Goal: Information Seeking & Learning: Check status

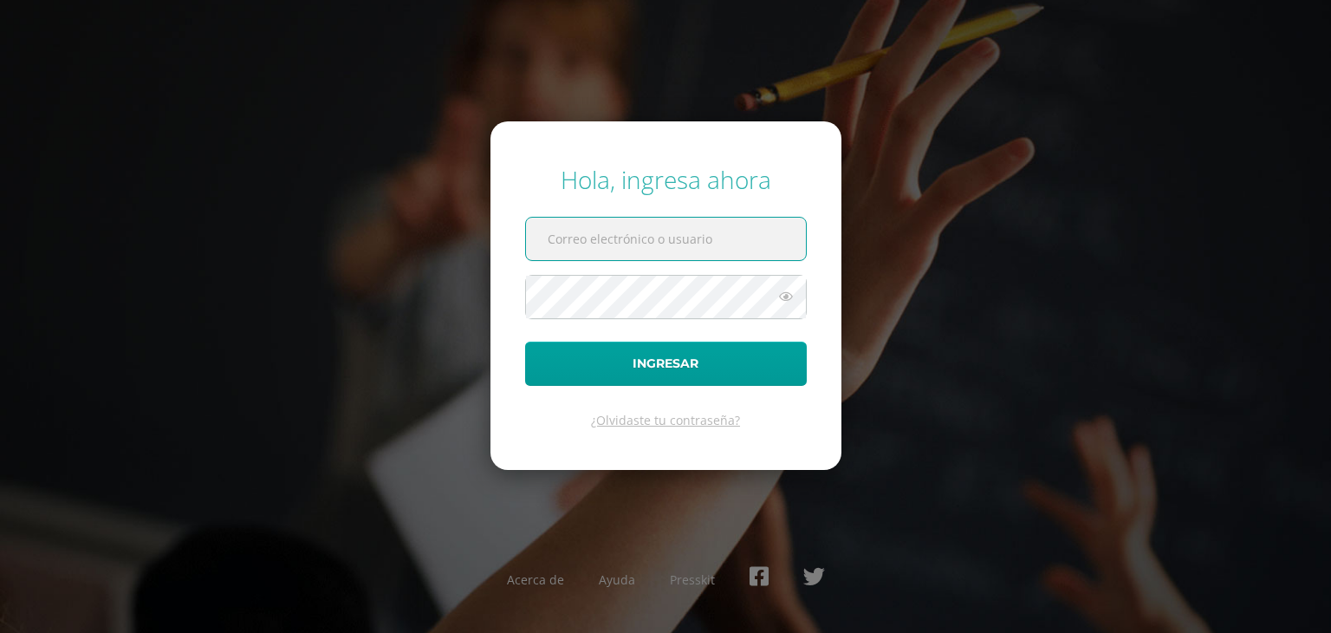
type input "[EMAIL_ADDRESS][DOMAIN_NAME]"
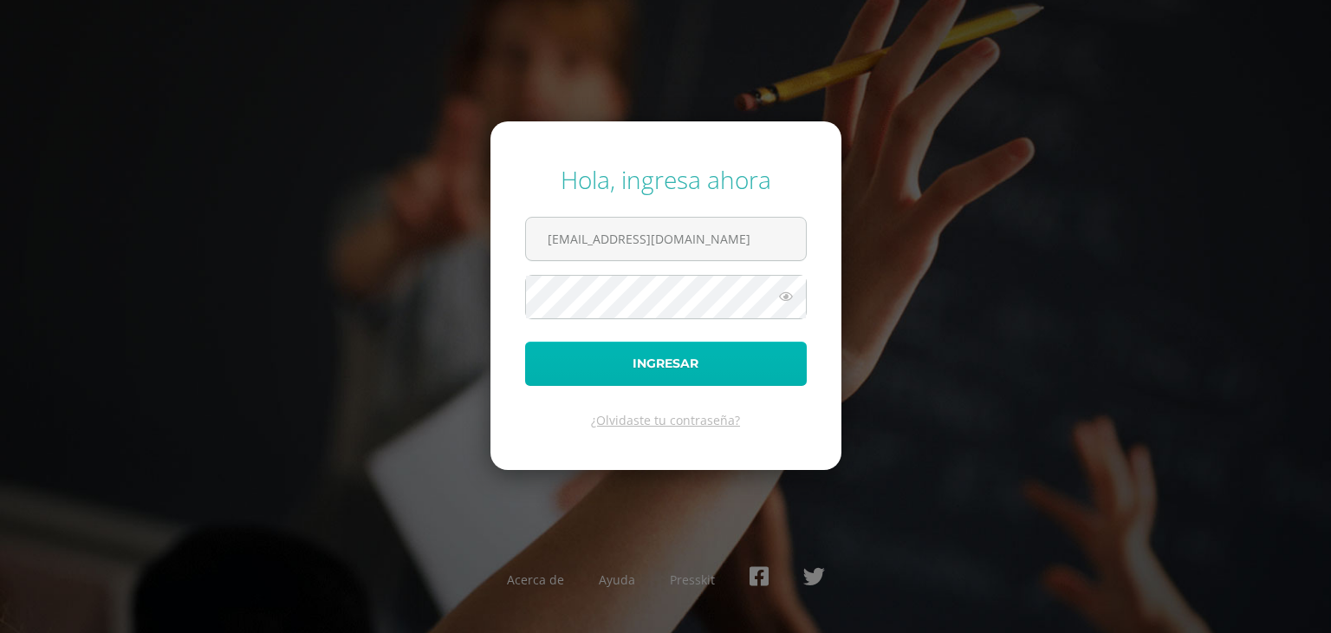
click at [713, 347] on button "Ingresar" at bounding box center [666, 363] width 282 height 44
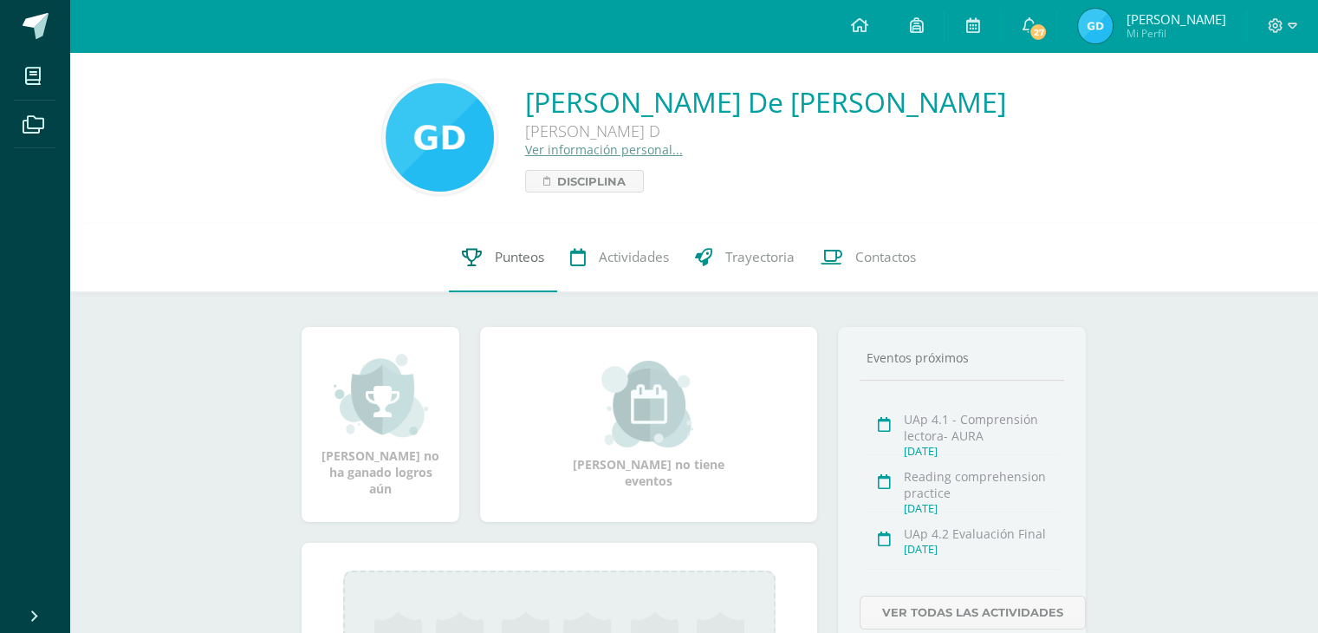
click at [510, 266] on span "Punteos" at bounding box center [519, 257] width 49 height 18
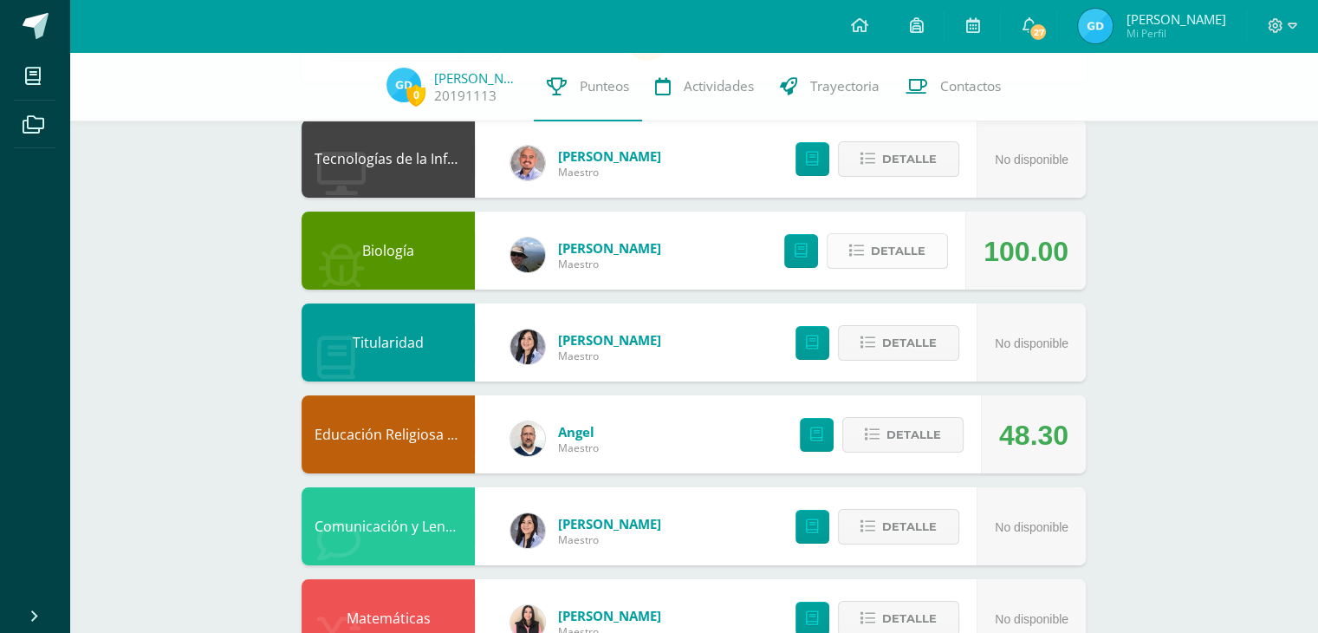
scroll to position [260, 0]
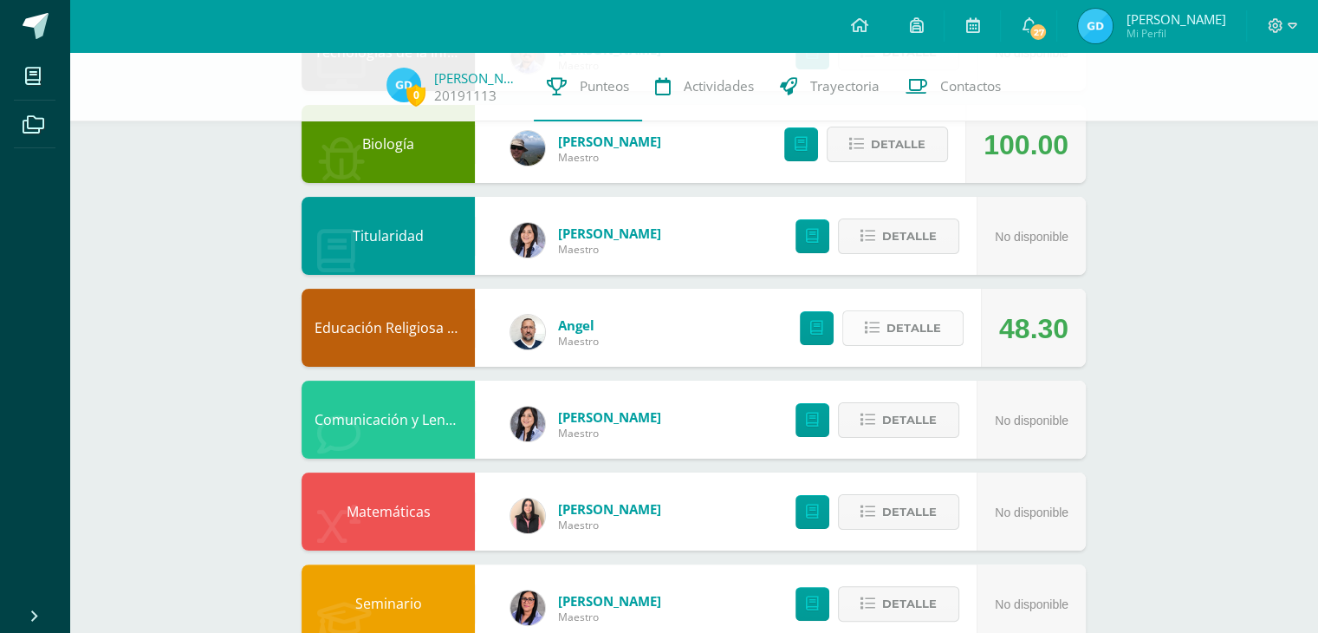
click at [907, 334] on span "Detalle" at bounding box center [913, 328] width 55 height 32
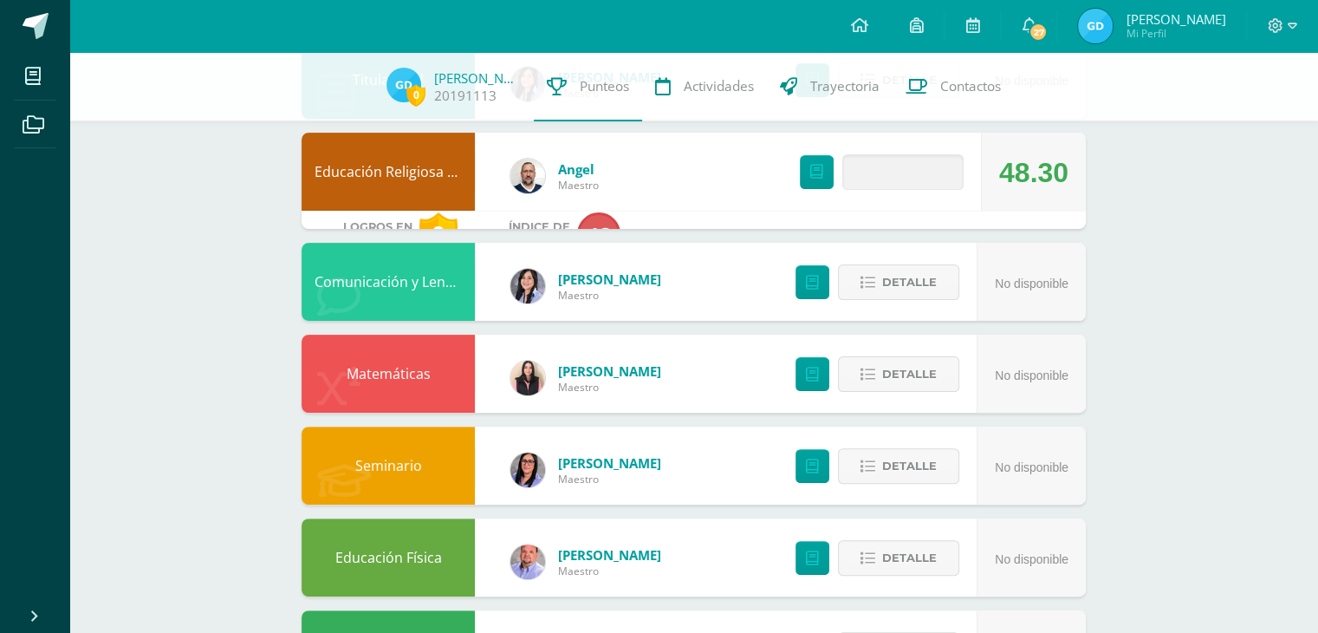
scroll to position [433, 0]
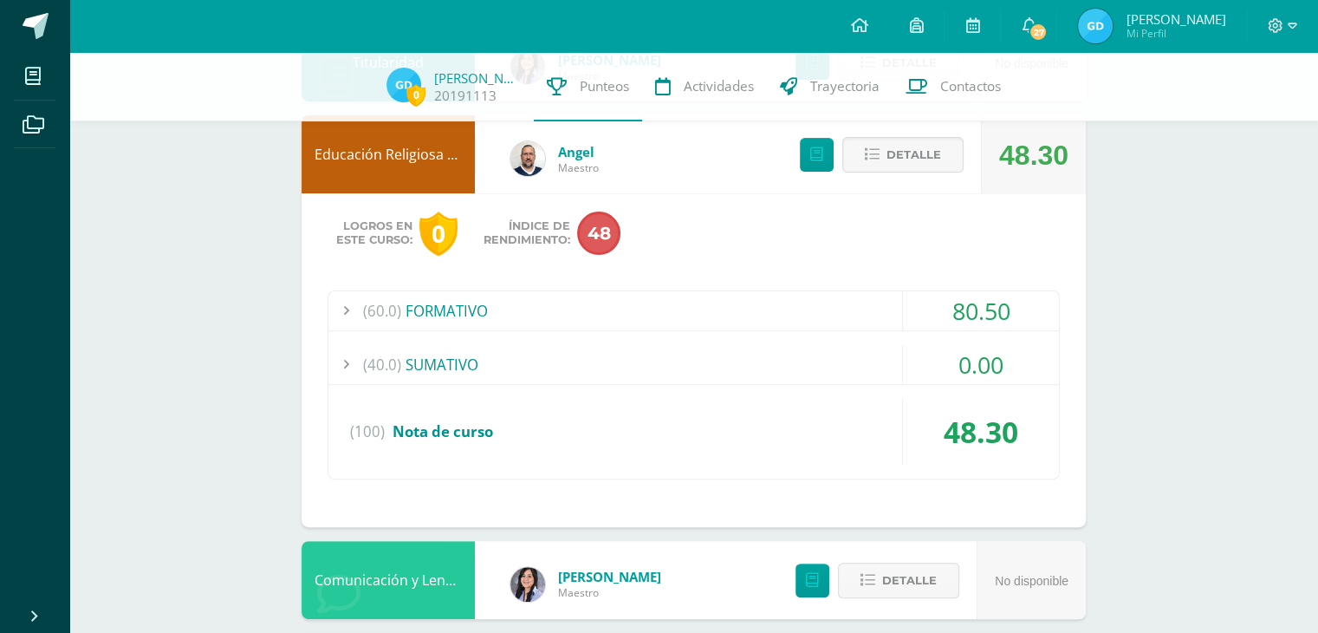
click at [973, 316] on div "80.50" at bounding box center [981, 310] width 156 height 39
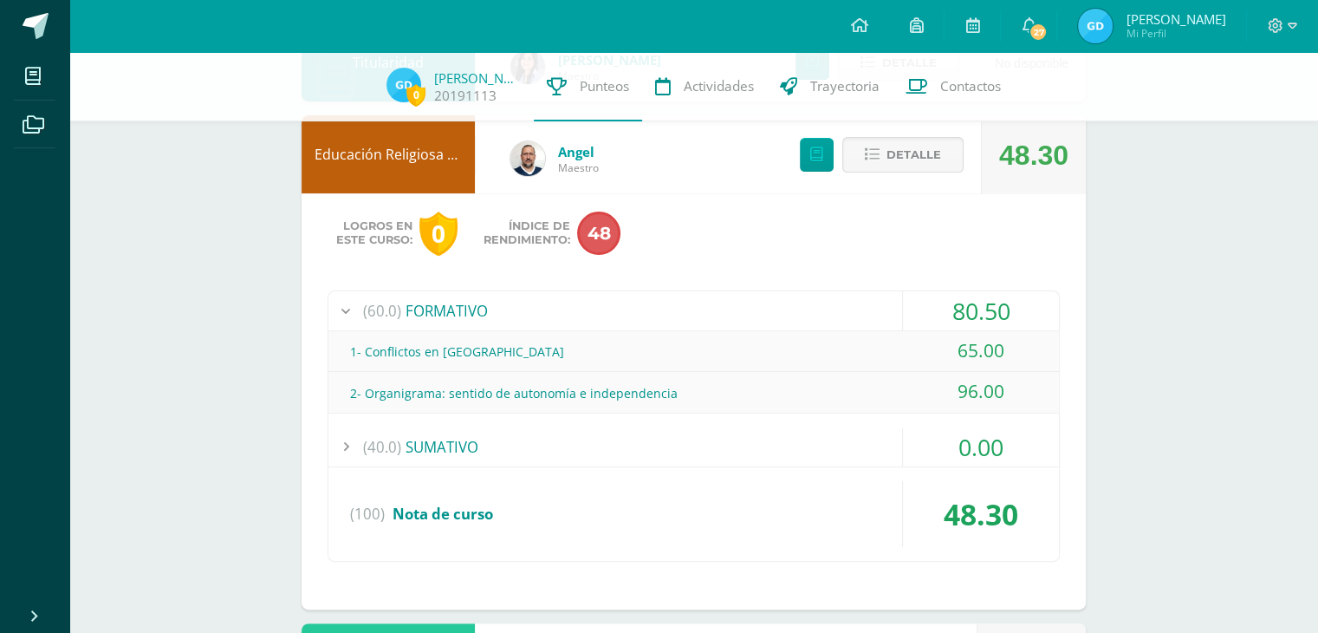
click at [992, 434] on div "0.00" at bounding box center [981, 446] width 156 height 39
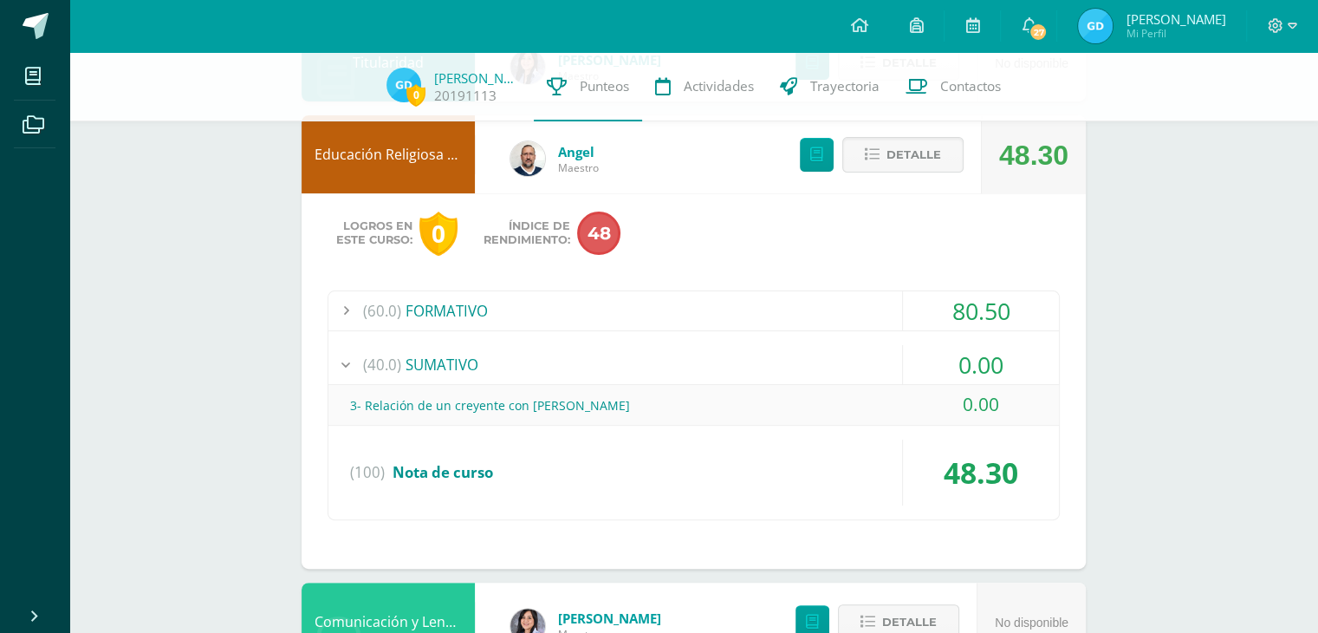
click at [951, 319] on div "80.50" at bounding box center [981, 310] width 156 height 39
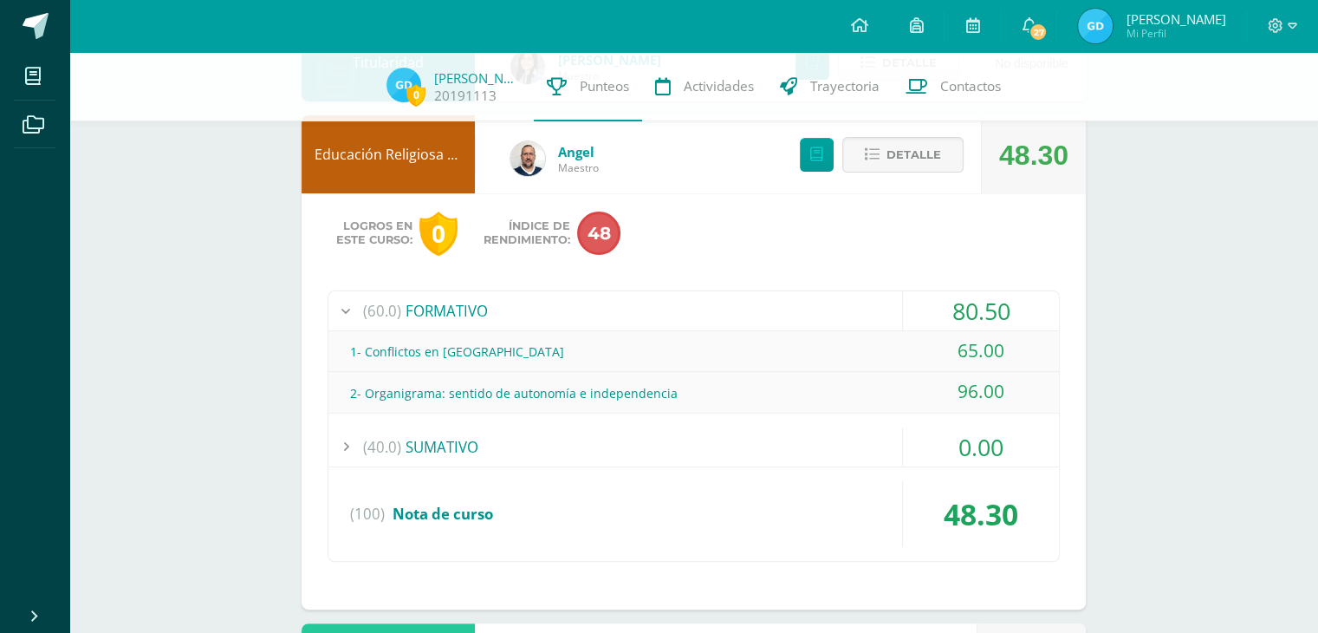
drag, startPoint x: 943, startPoint y: 341, endPoint x: 1030, endPoint y: 368, distance: 91.8
click at [1029, 368] on div "65.00" at bounding box center [981, 350] width 156 height 39
click at [1030, 368] on div "65.00" at bounding box center [981, 350] width 156 height 39
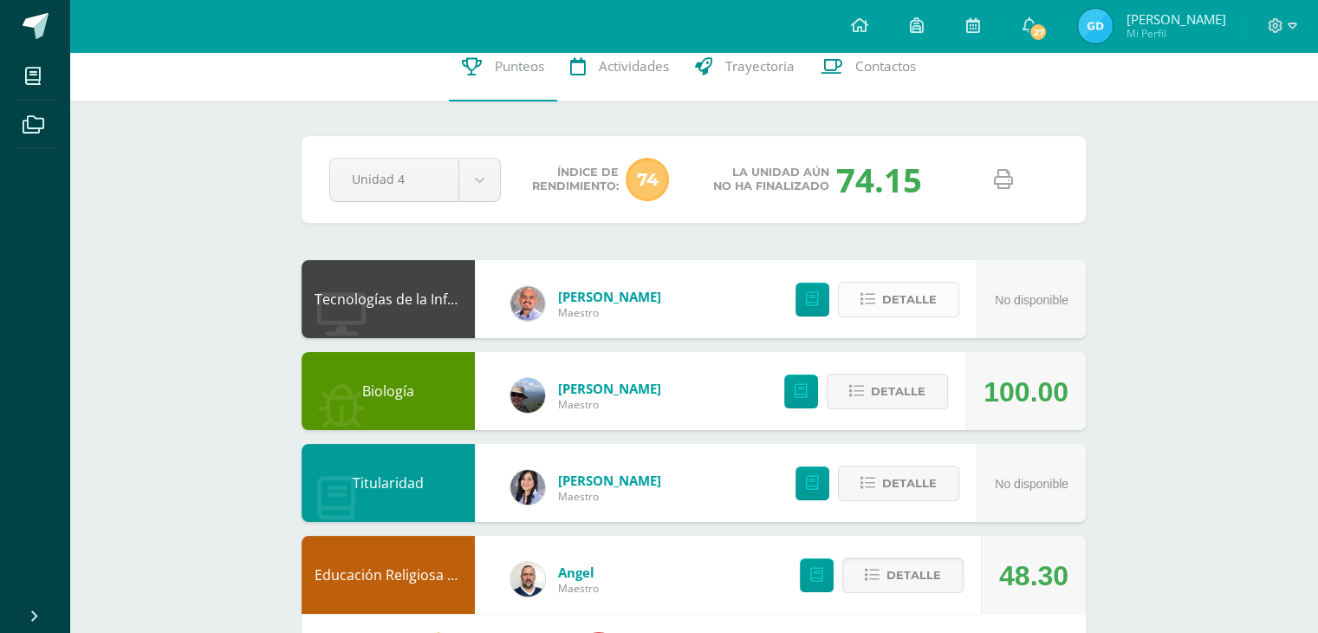
scroll to position [0, 0]
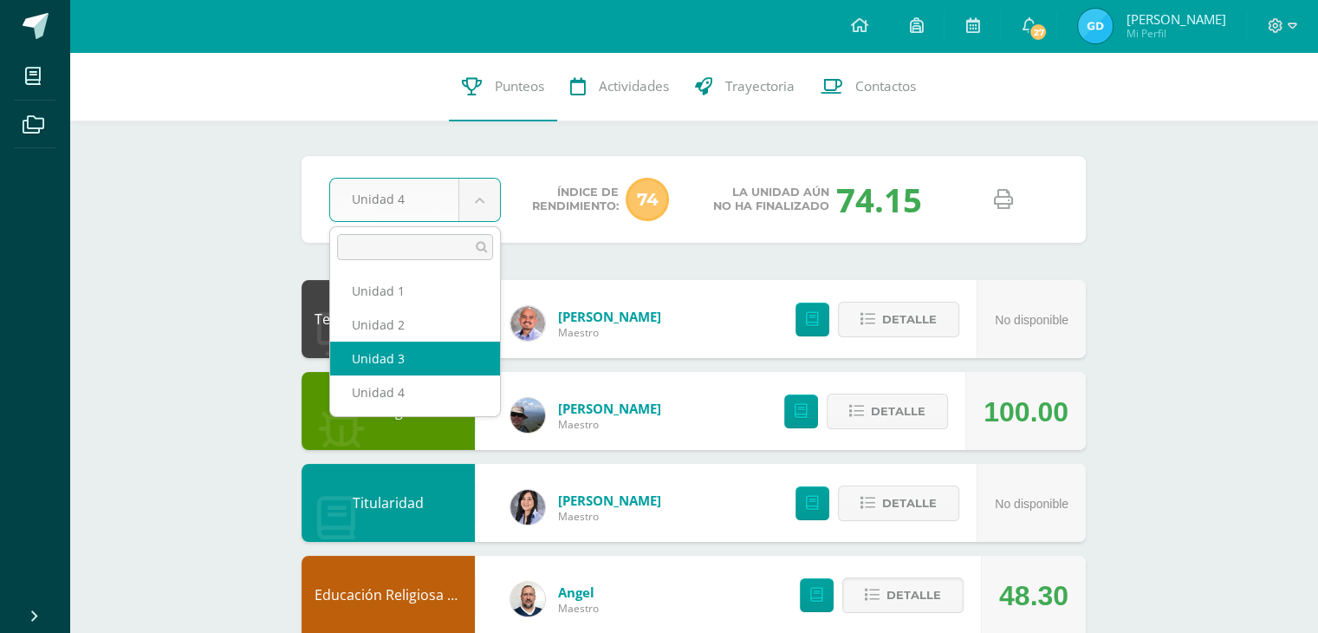
select select "Unidad 3"
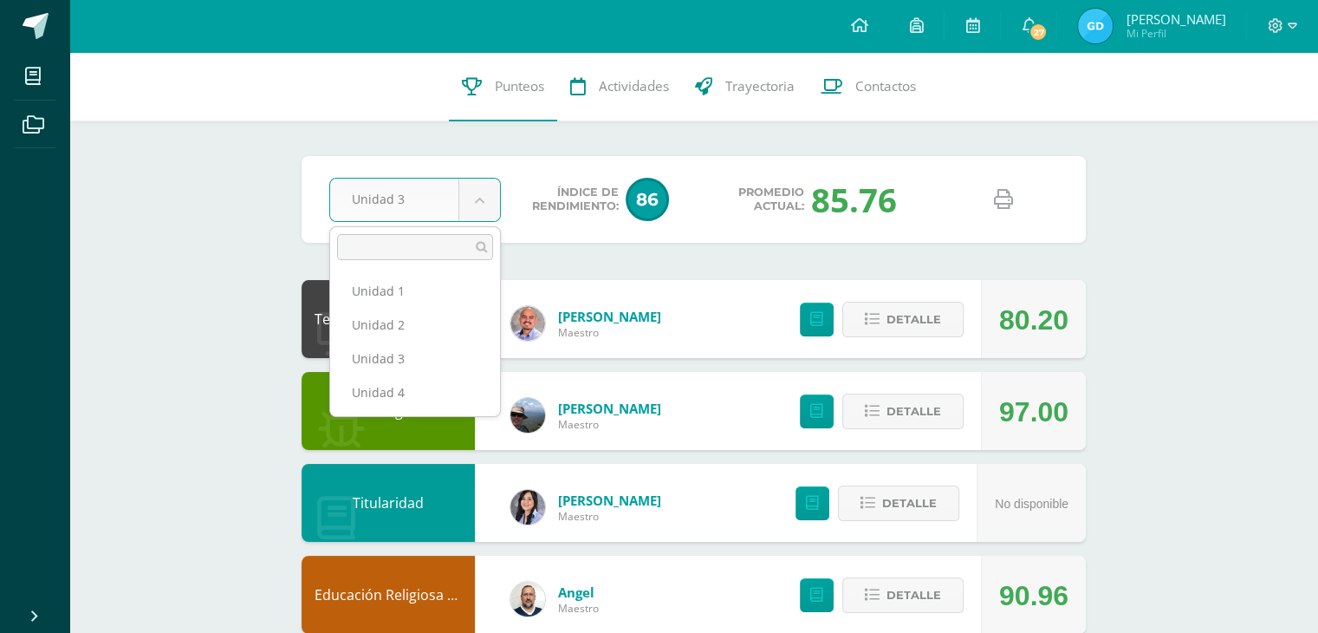
click at [466, 271] on ul "Unidad 1 Unidad 2 Unidad 3 Unidad 4" at bounding box center [415, 341] width 170 height 149
select select "Unidad 1"
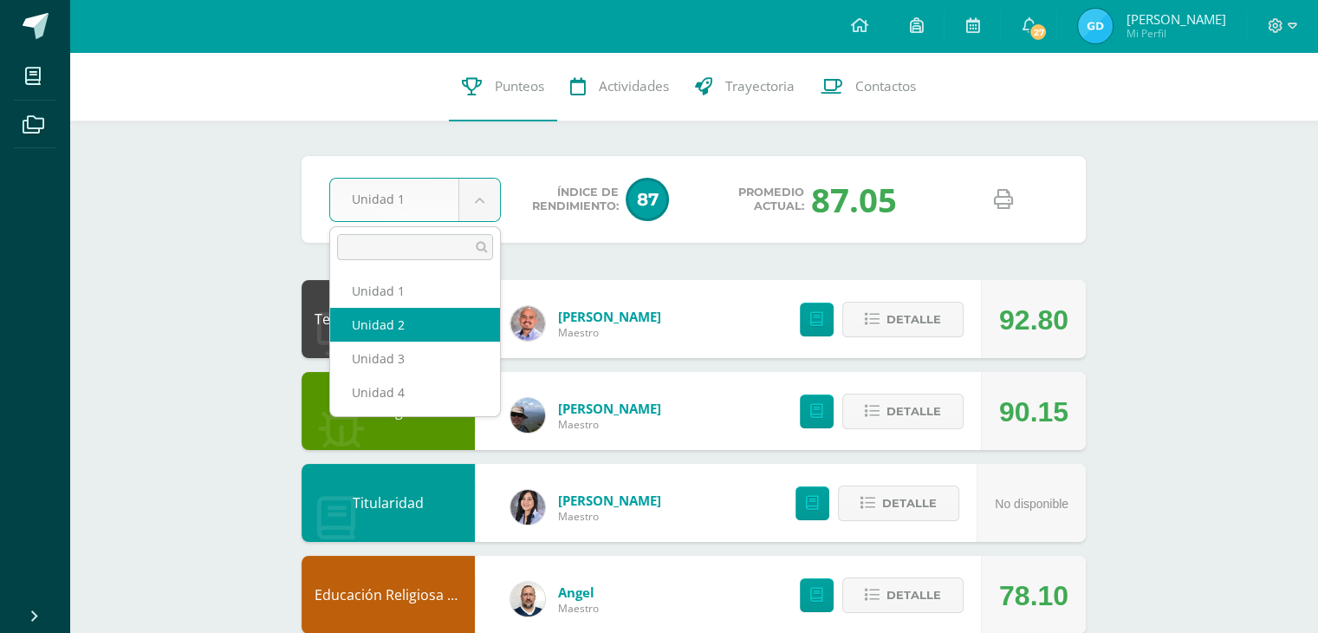
select select "Unidad 2"
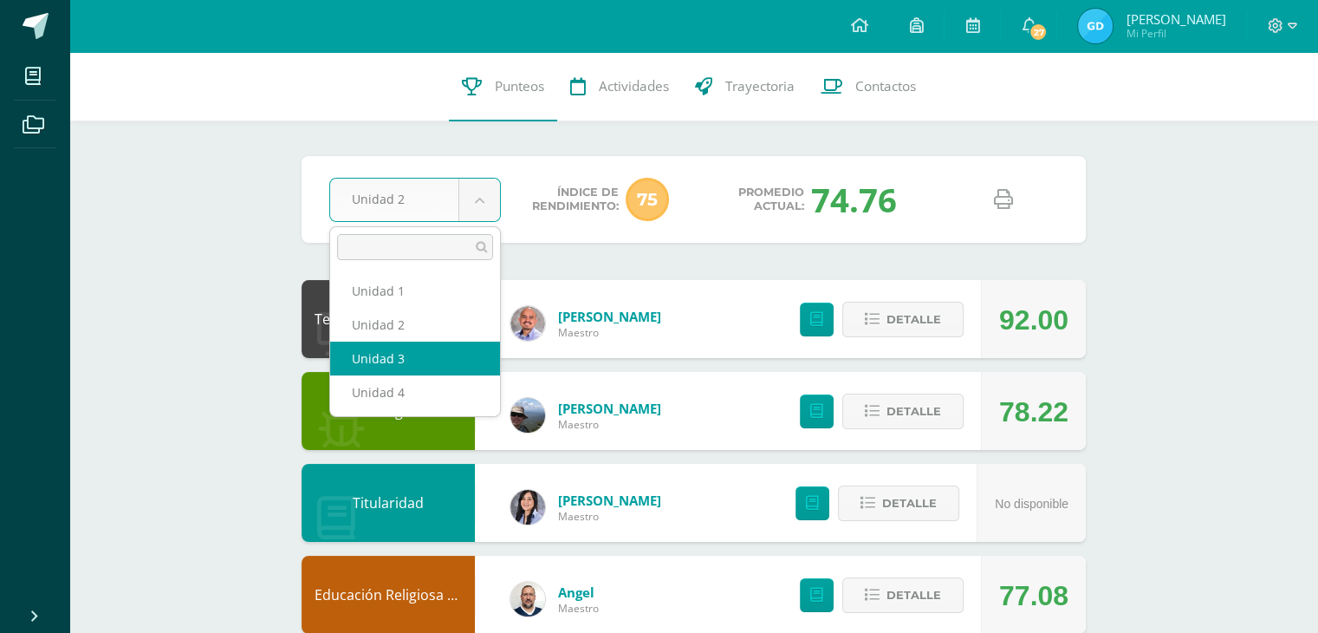
select select "Unidad 3"
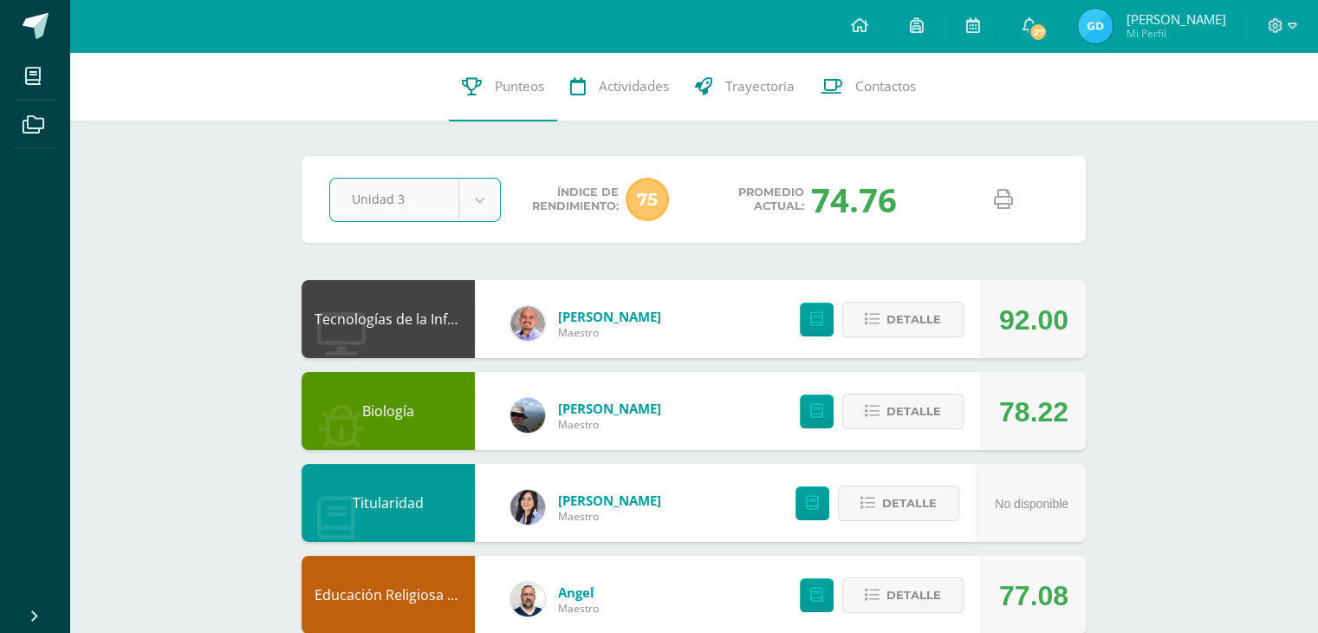
scroll to position [87, 0]
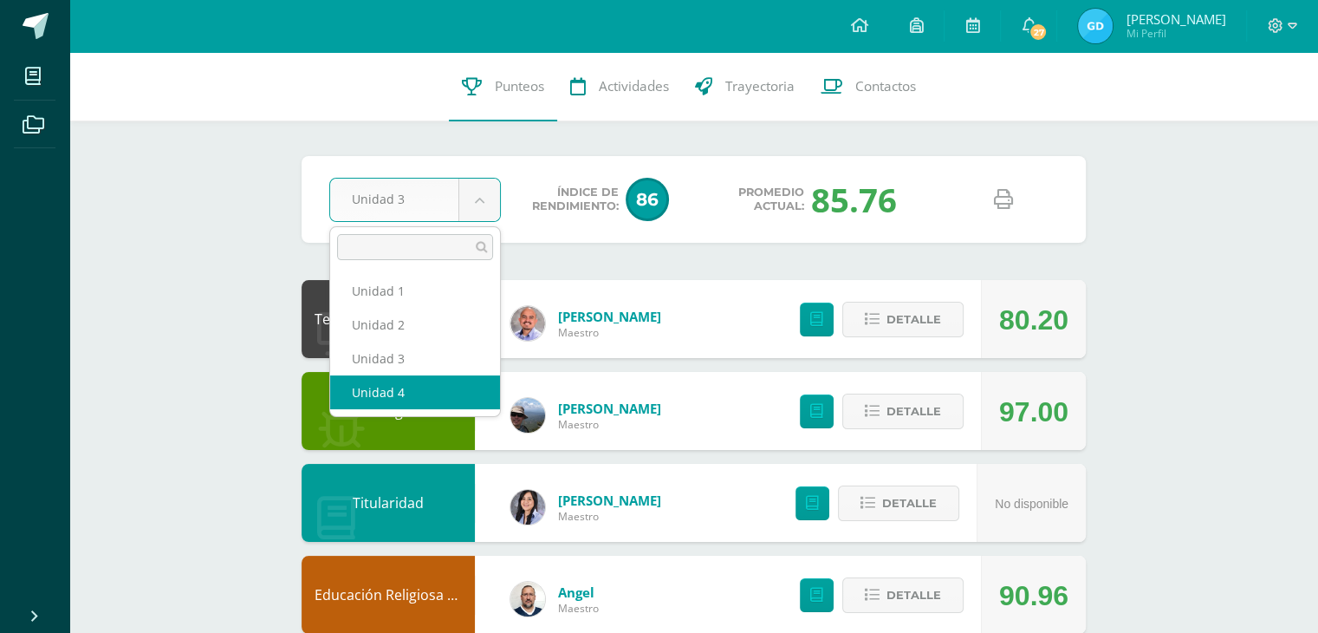
select select "Unidad 4"
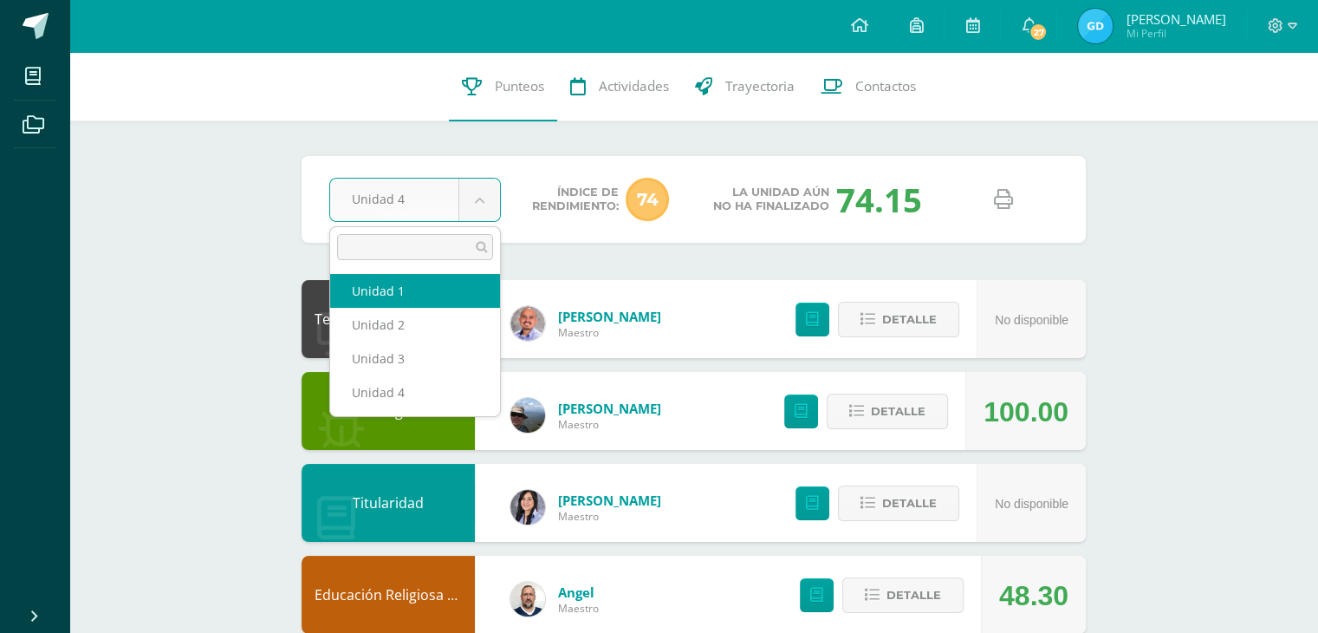
select select "Unidad 1"
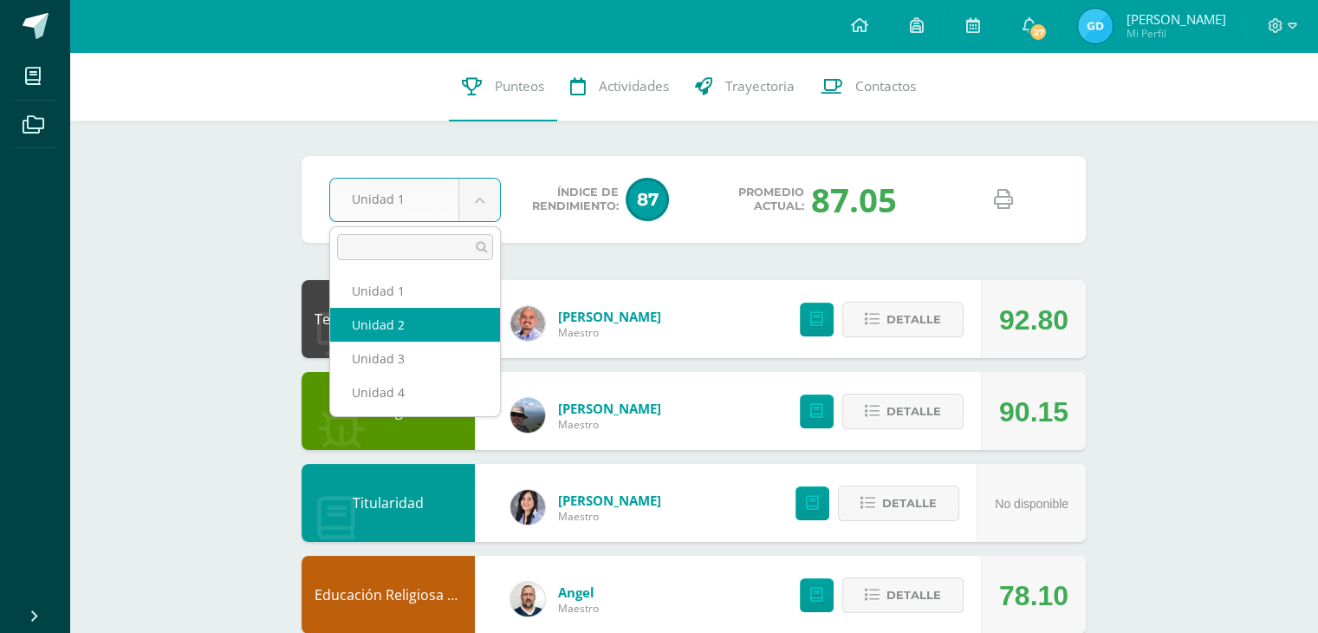
select select "Unidad 2"
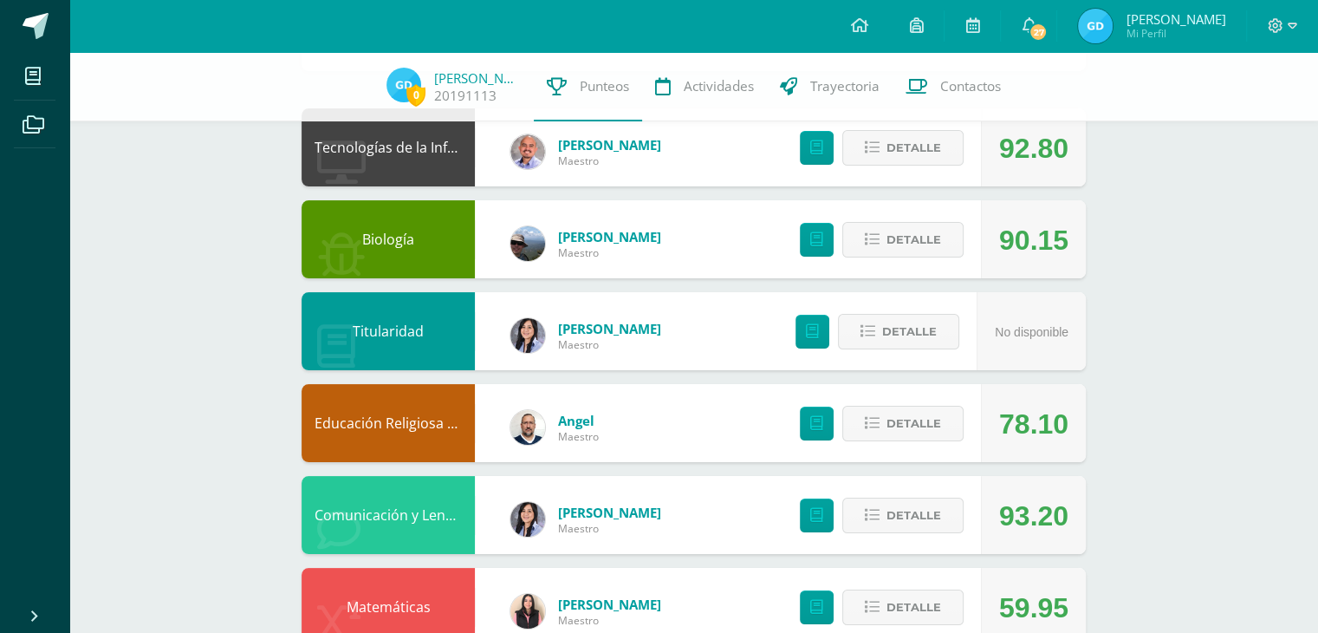
scroll to position [173, 0]
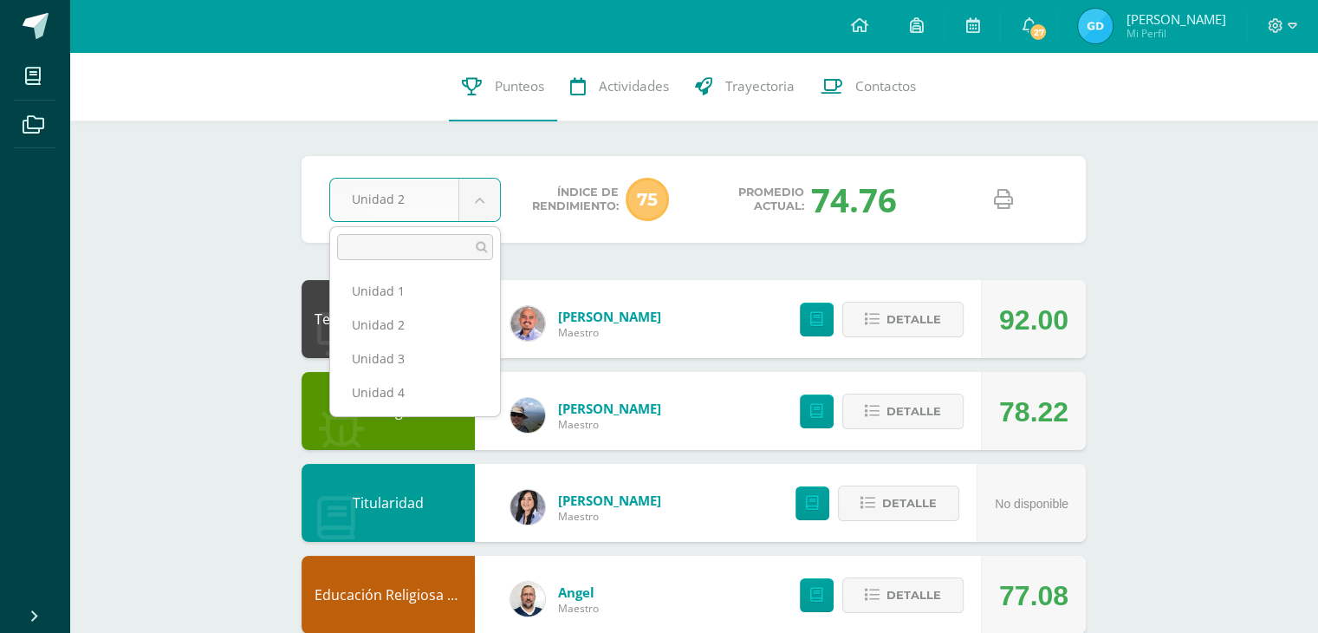
select select "Unidad 1"
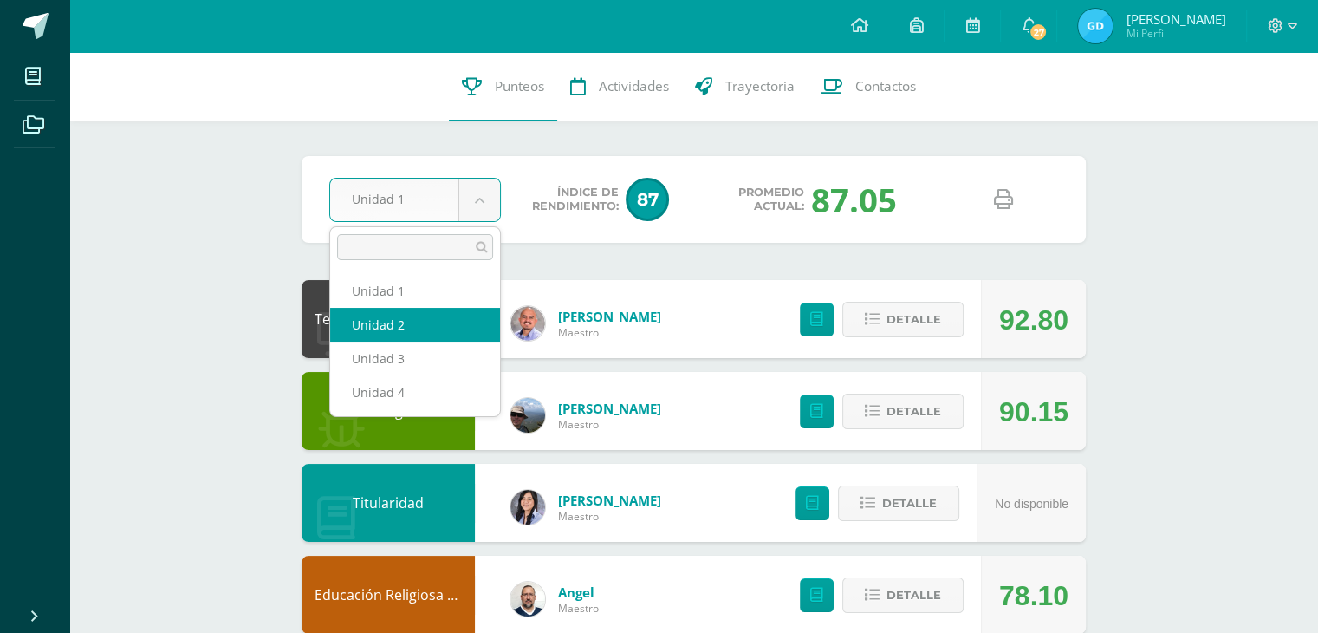
select select "Unidad 2"
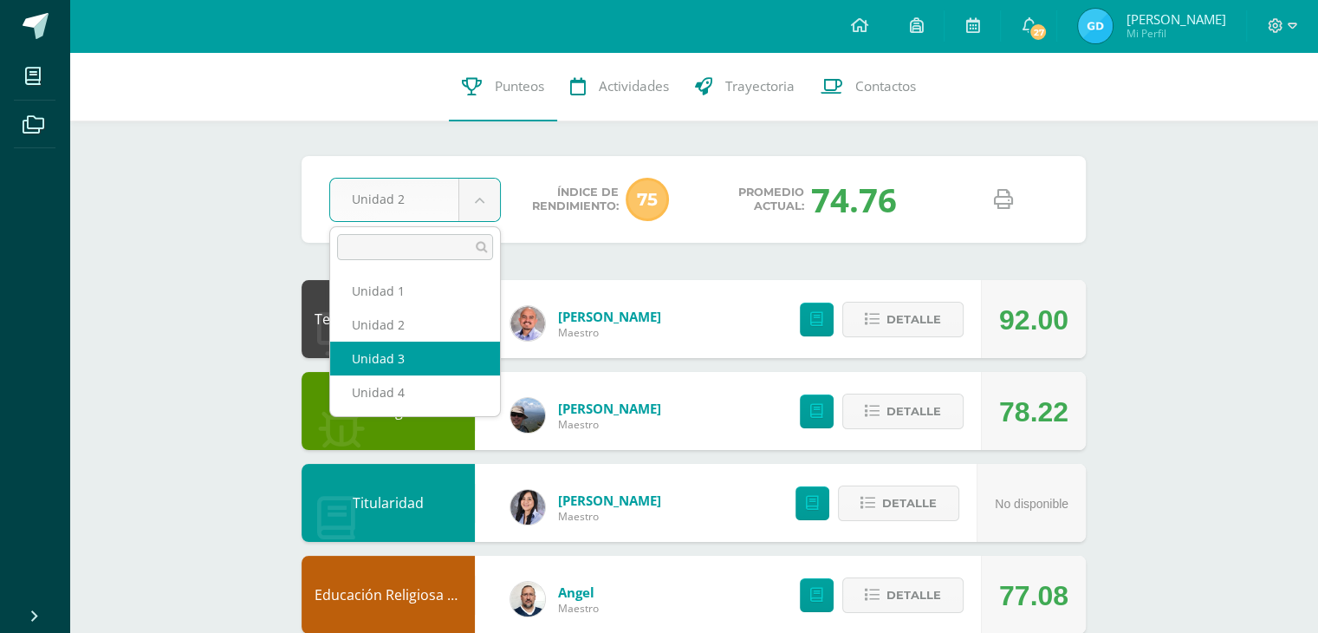
select select "Unidad 3"
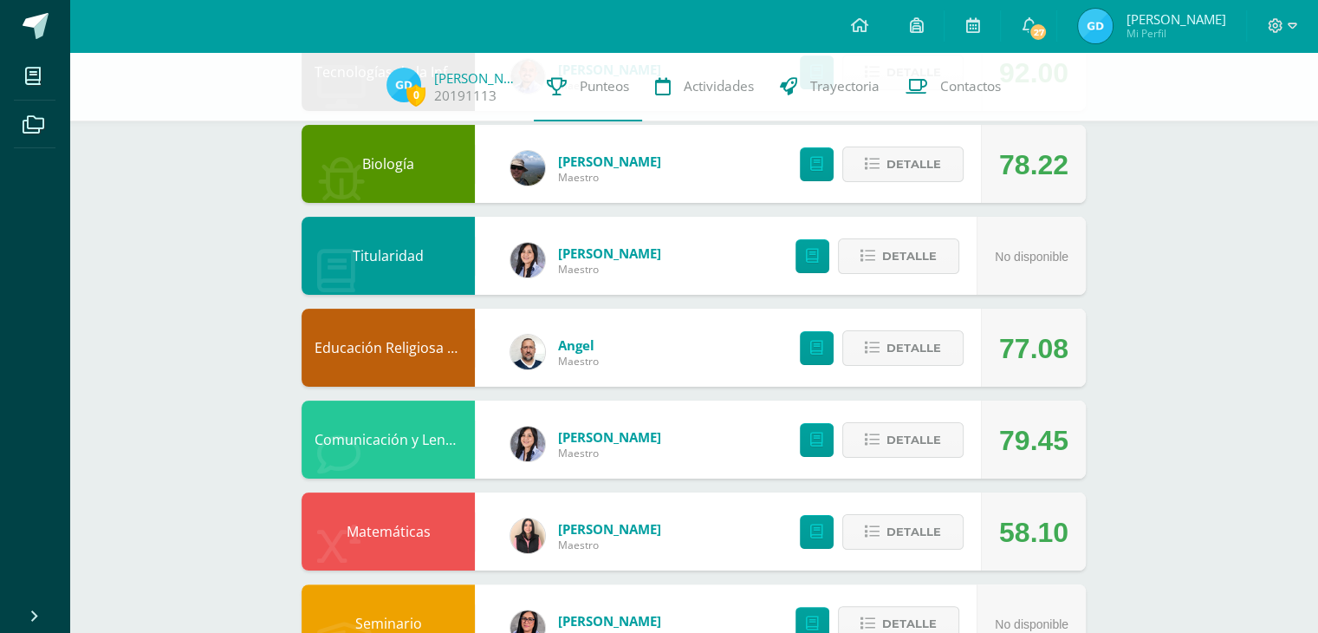
scroll to position [260, 0]
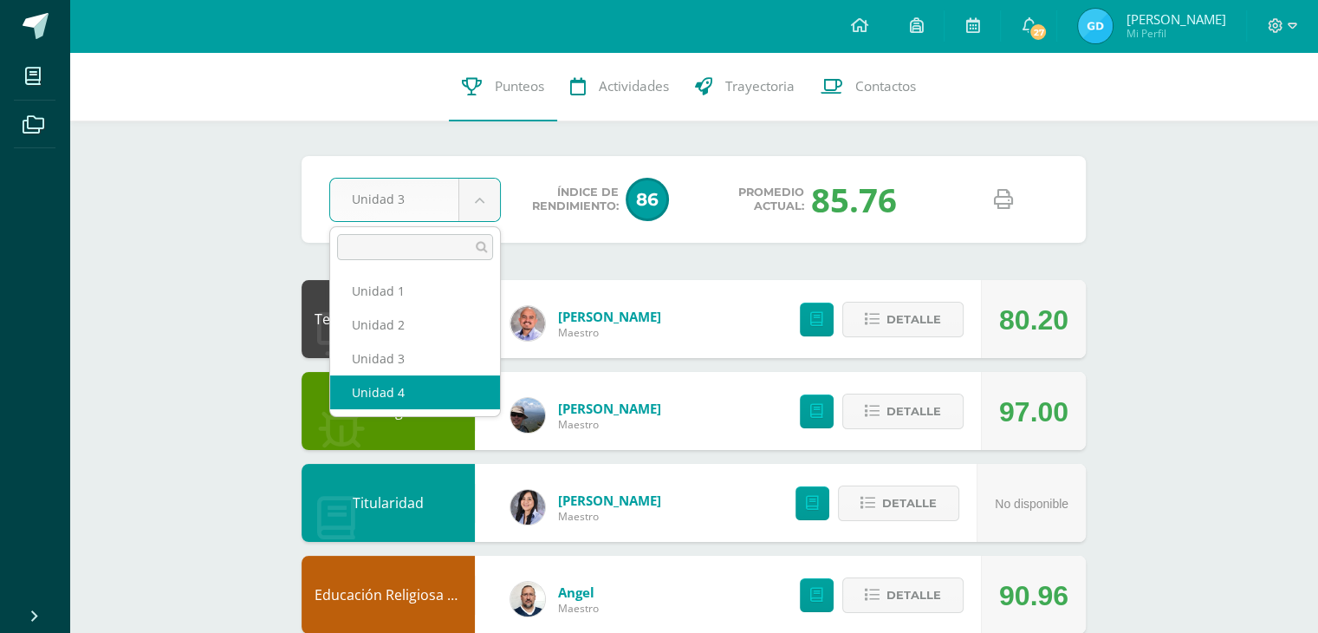
select select "Unidad 4"
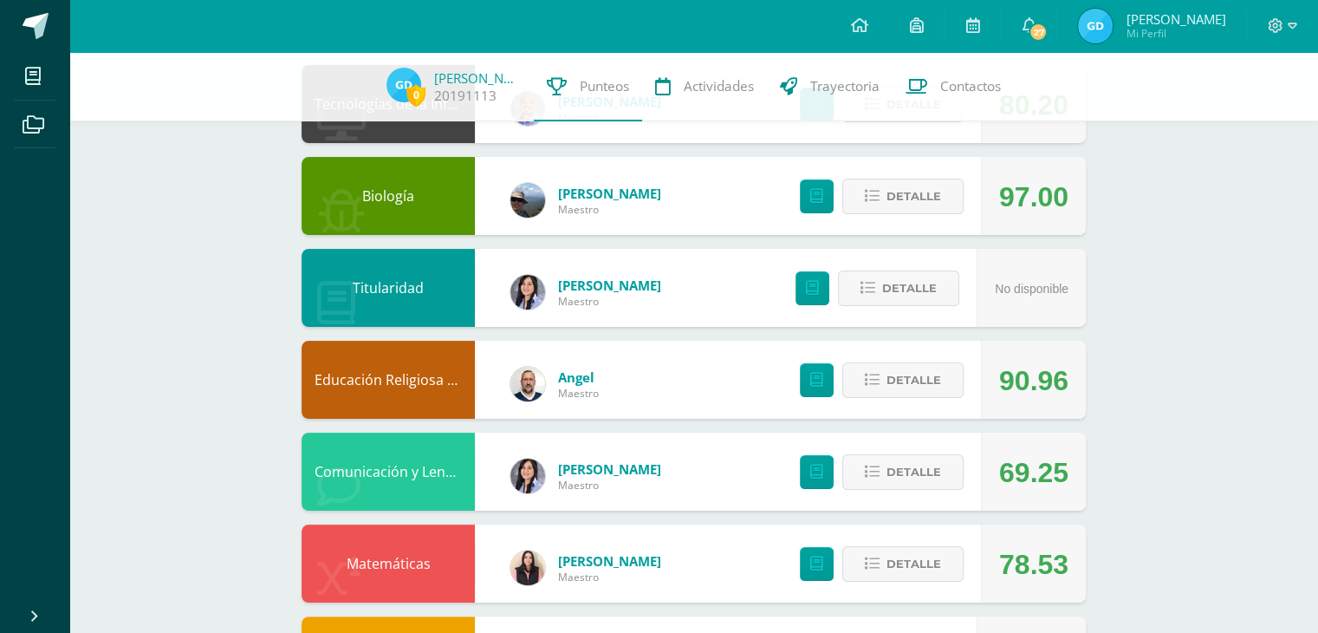
scroll to position [260, 0]
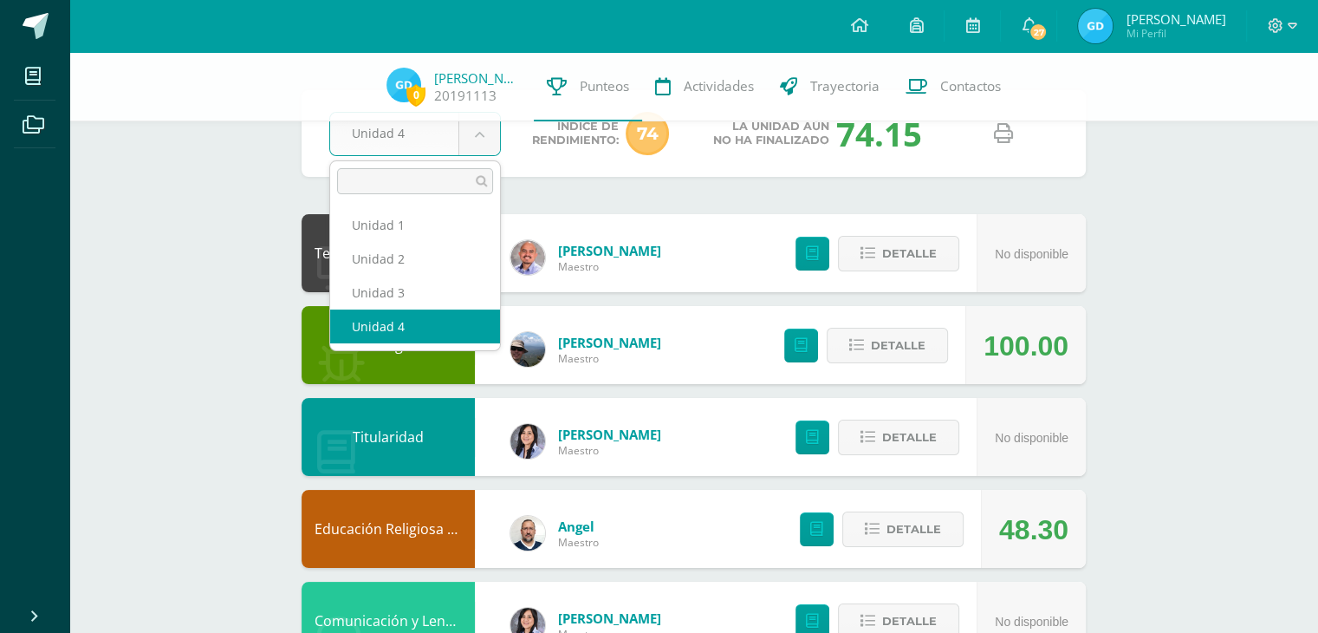
scroll to position [87, 0]
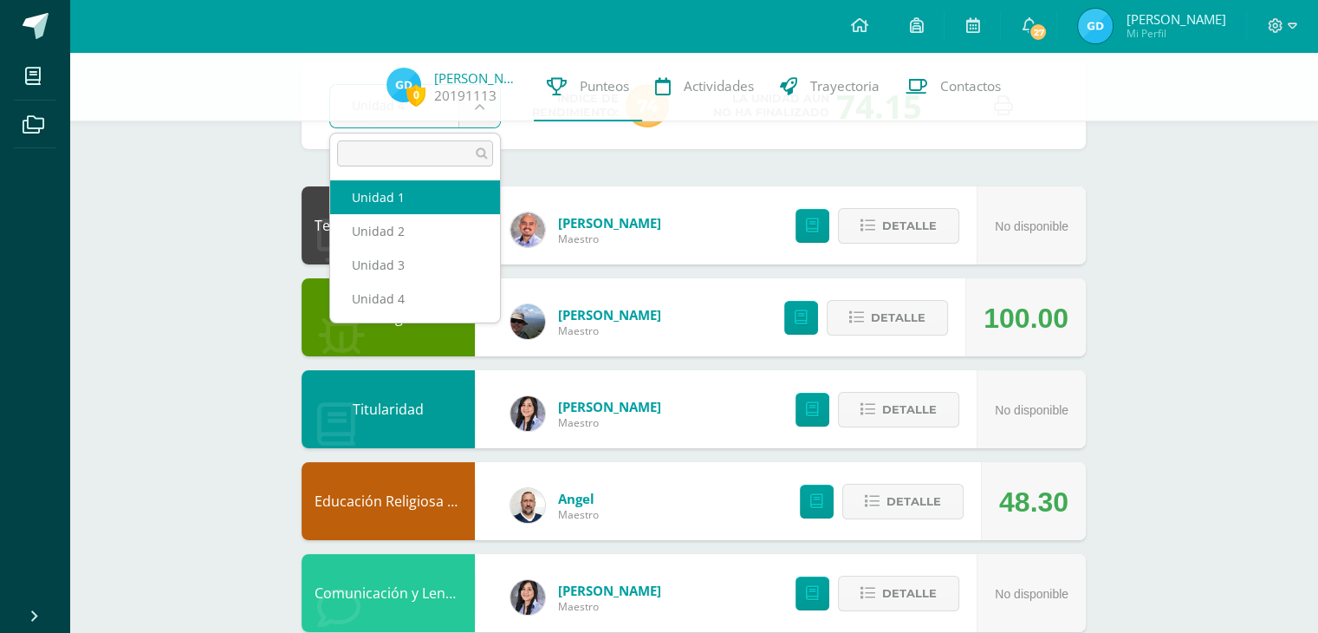
select select "Unidad 1"
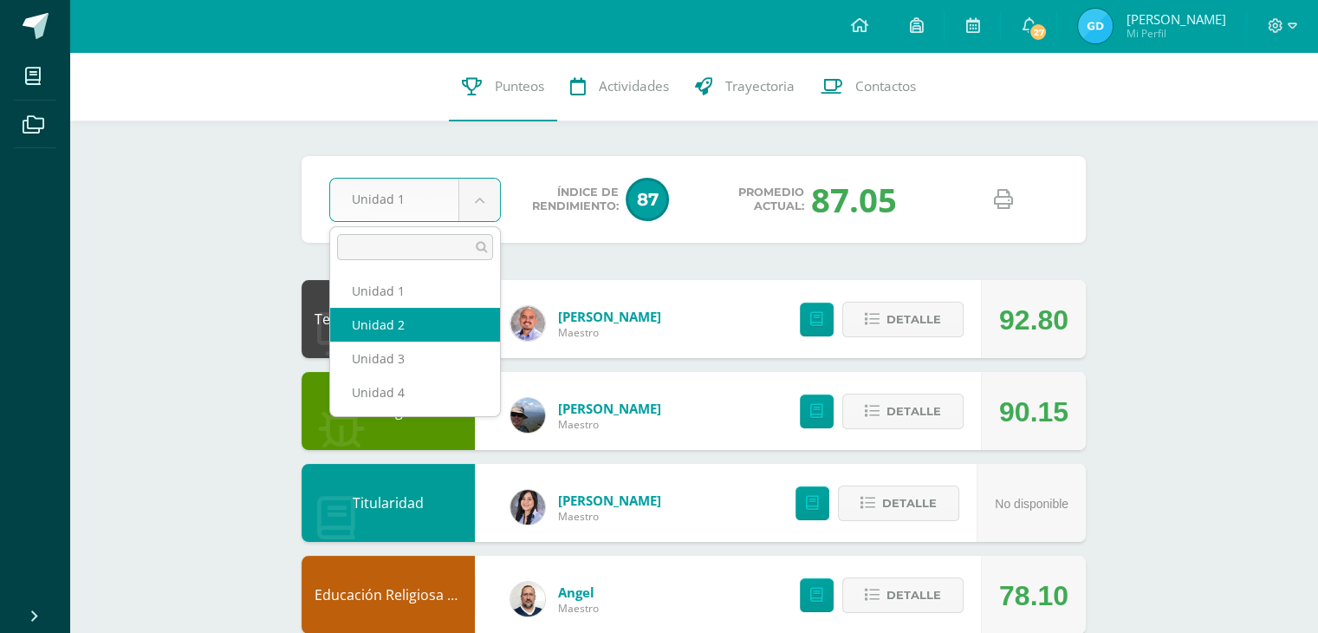
select select "Unidad 2"
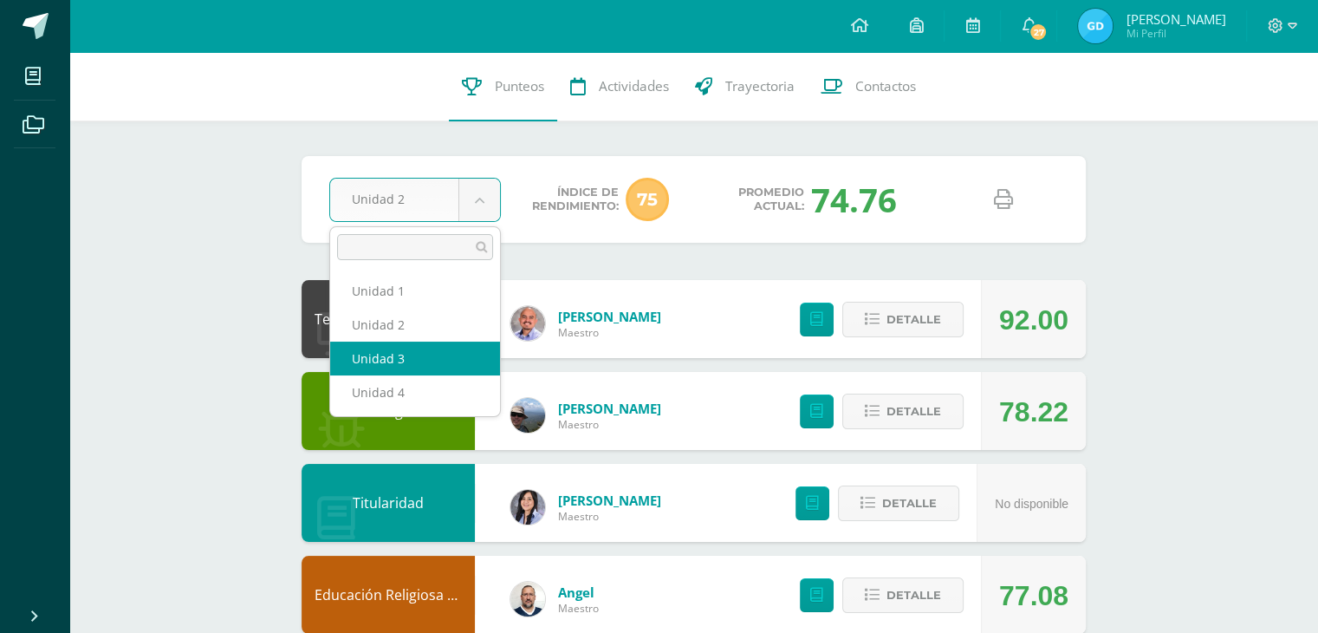
select select "Unidad 3"
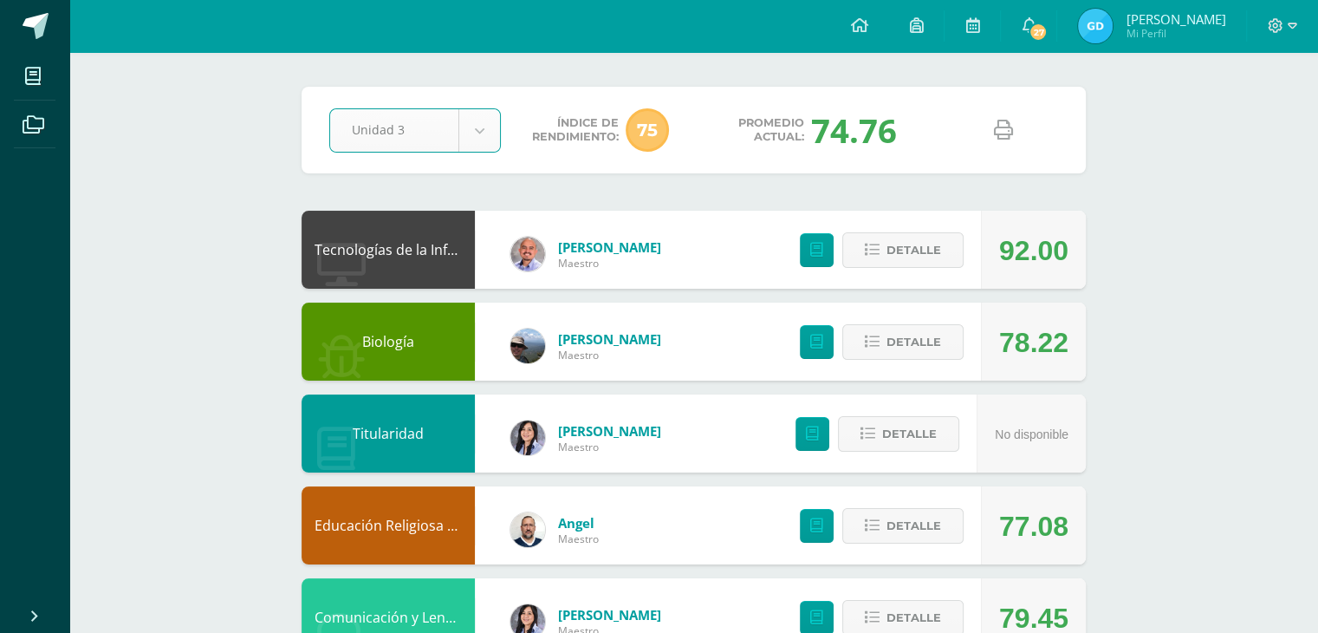
scroll to position [173, 0]
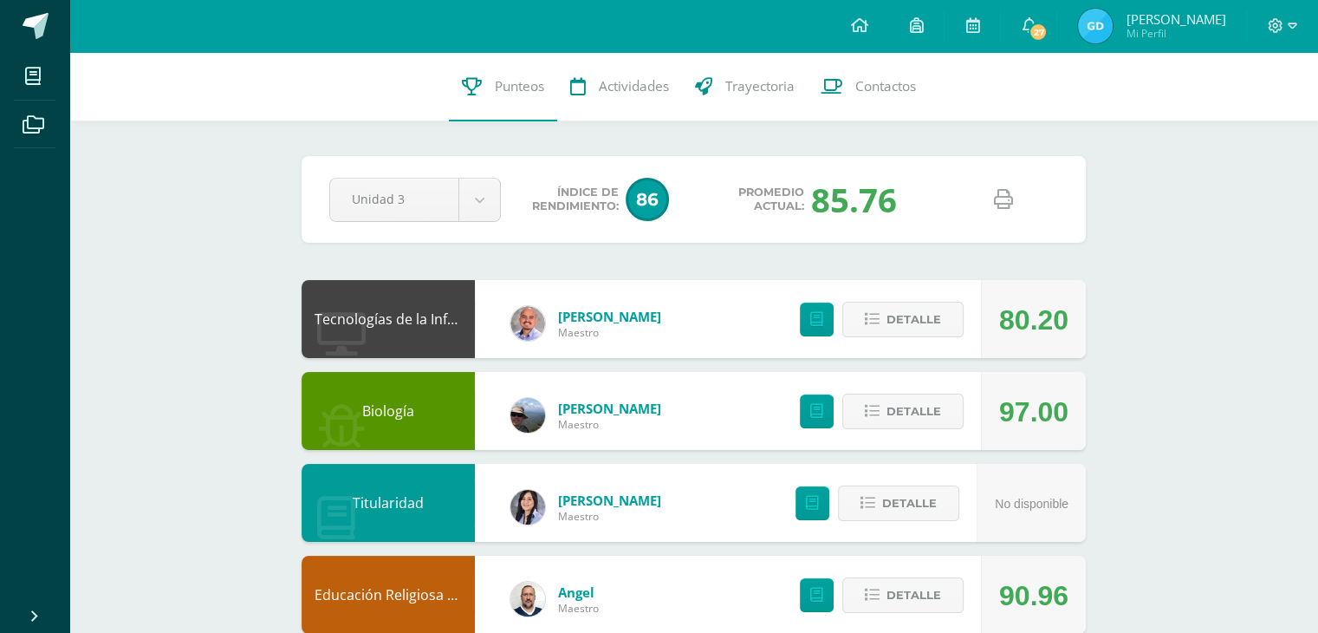
click at [444, 175] on div "Pendiente Unidad 3 Unidad 1 Unidad 2 Unidad 3 Unidad 4 Índice de Rendimiento: 8…" at bounding box center [694, 199] width 784 height 87
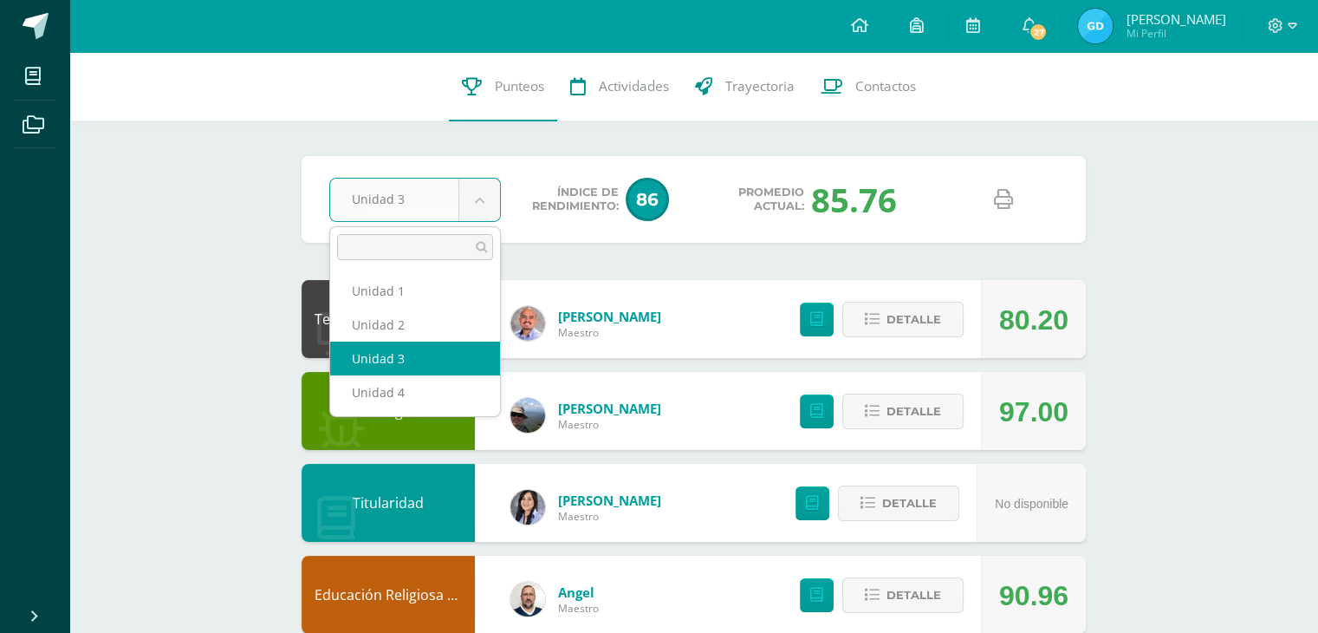
click at [432, 271] on ul "Unidad 1 Unidad 2 Unidad 3 Unidad 4" at bounding box center [415, 341] width 170 height 149
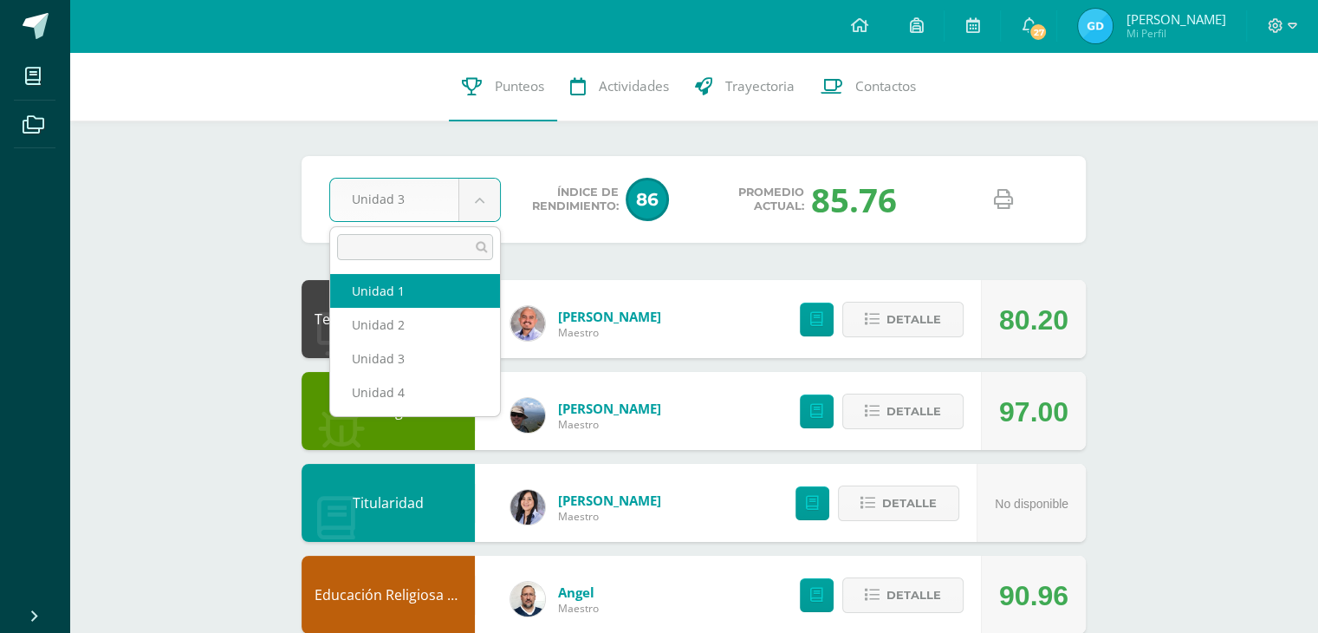
select select "Unidad 1"
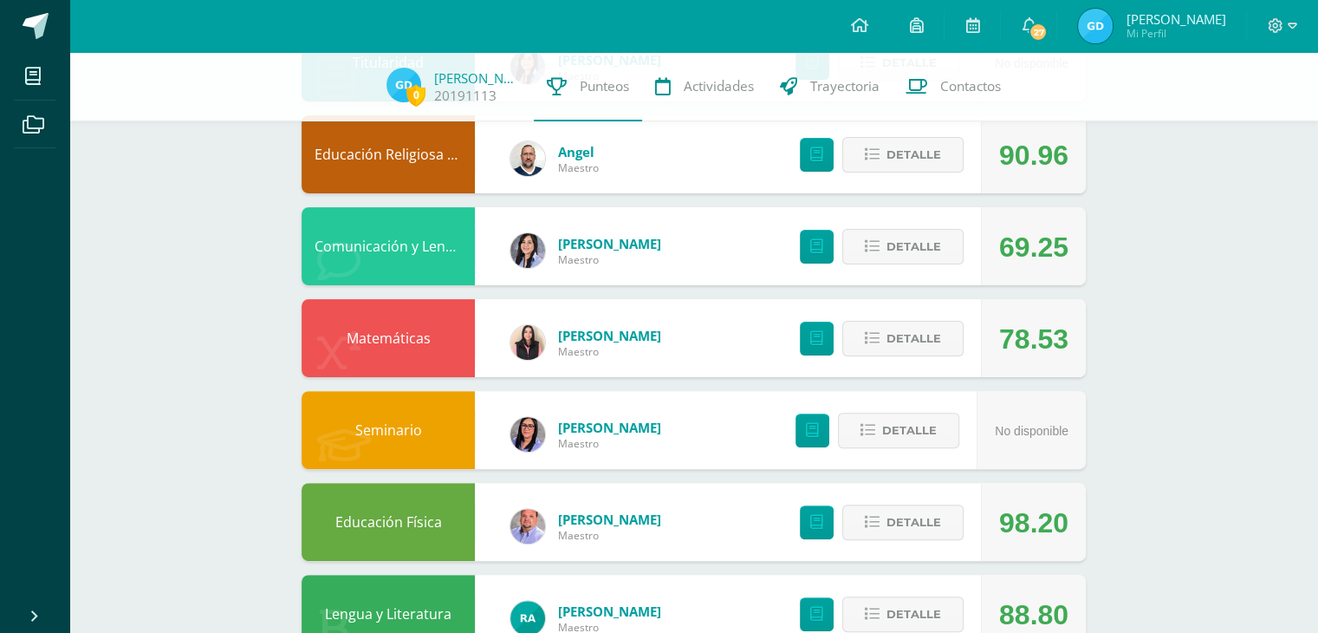
scroll to position [516, 0]
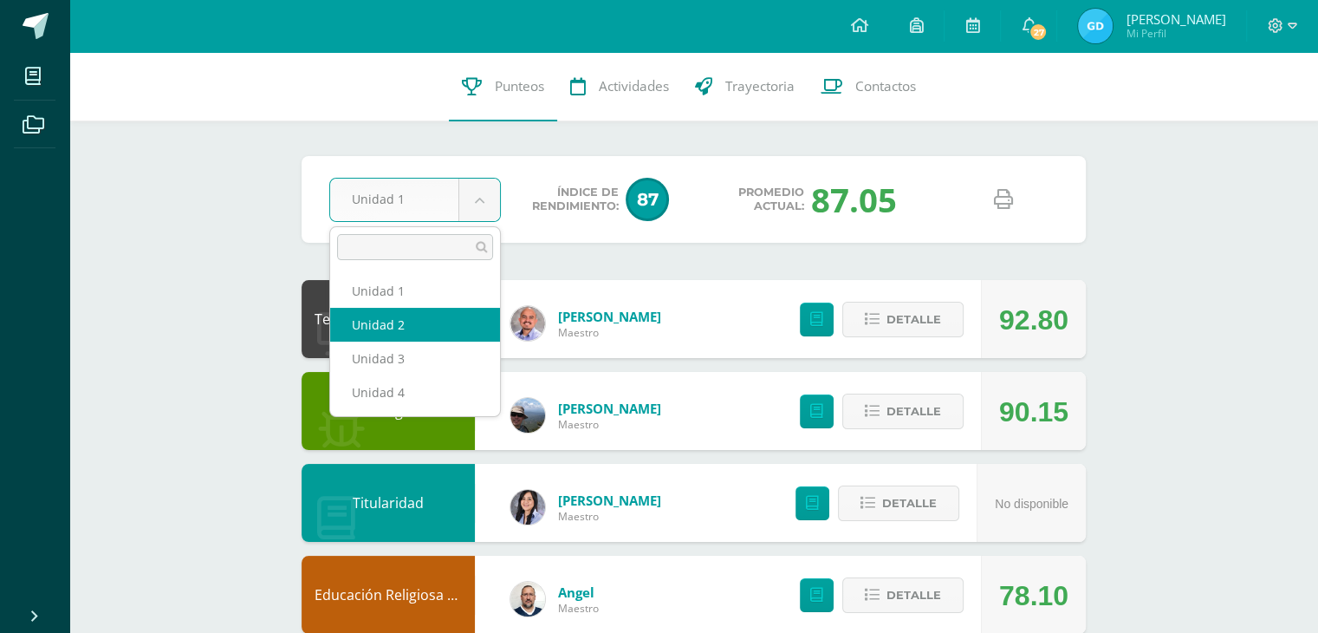
select select "Unidad 2"
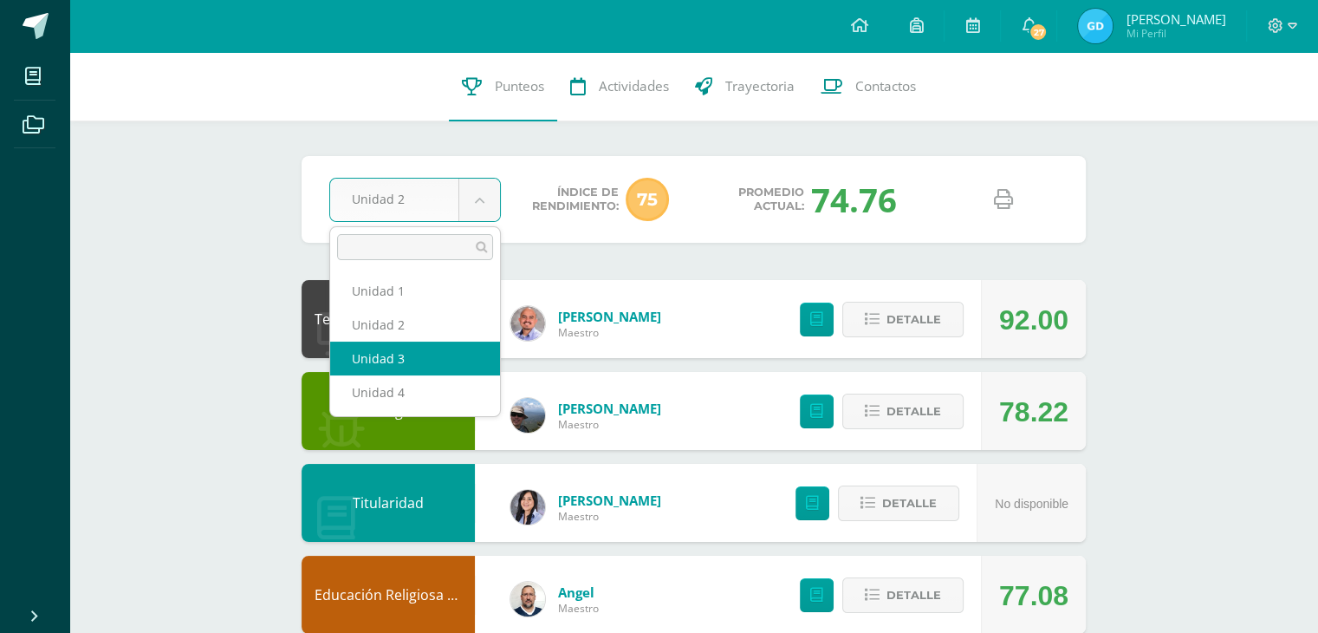
select select "Unidad 3"
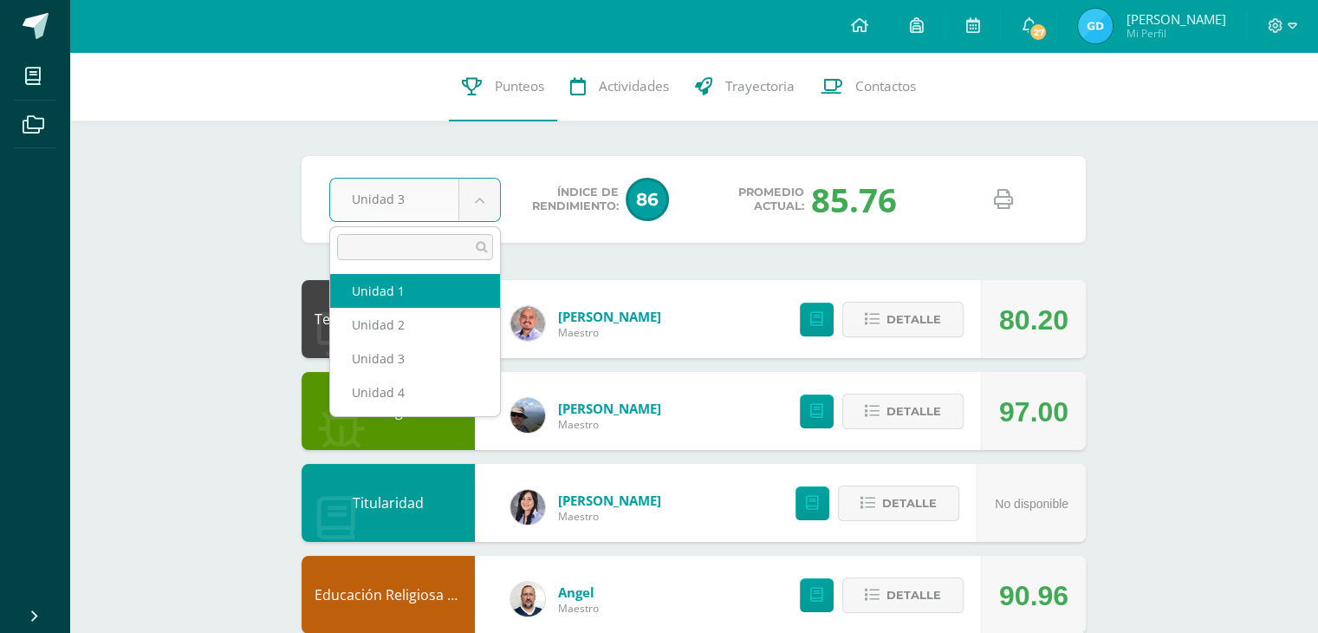
select select "Unidad 2"
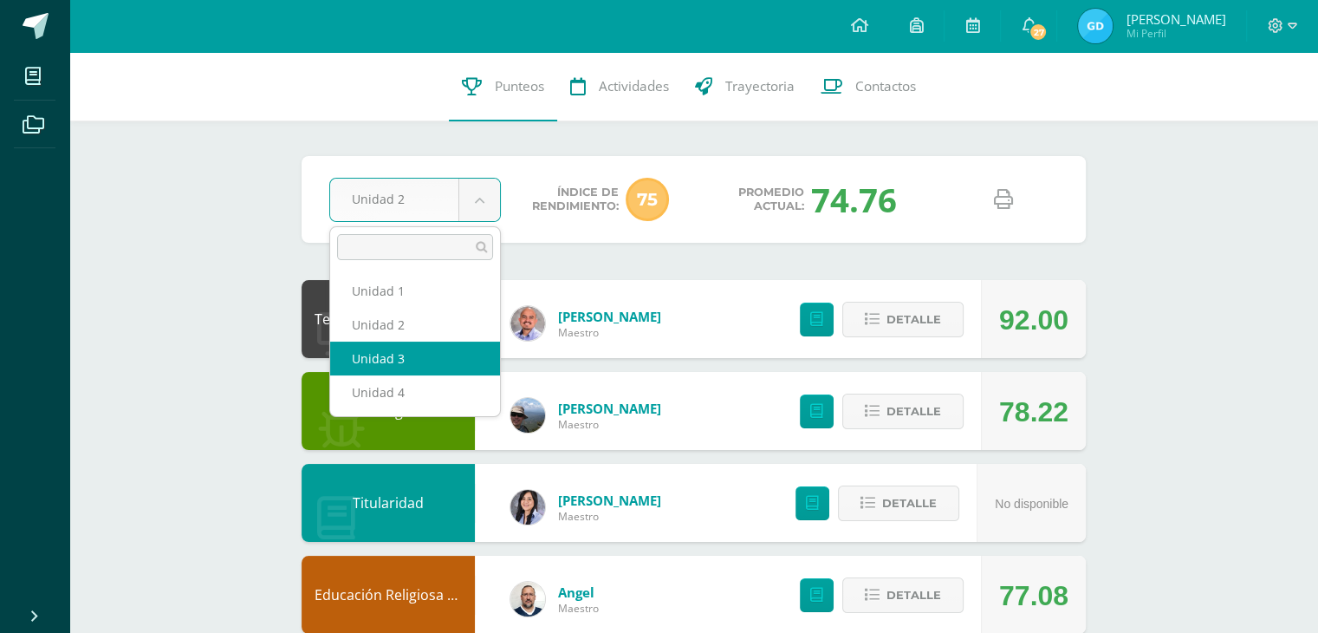
select select "Unidad 3"
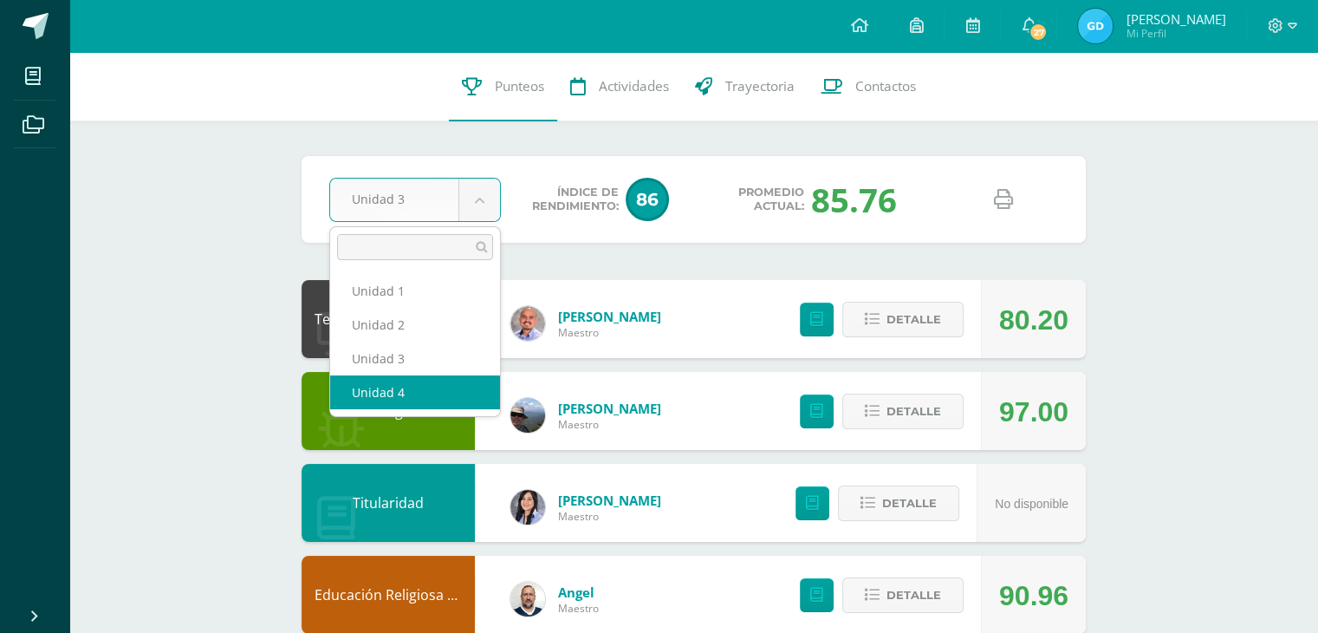
select select "Unidad 4"
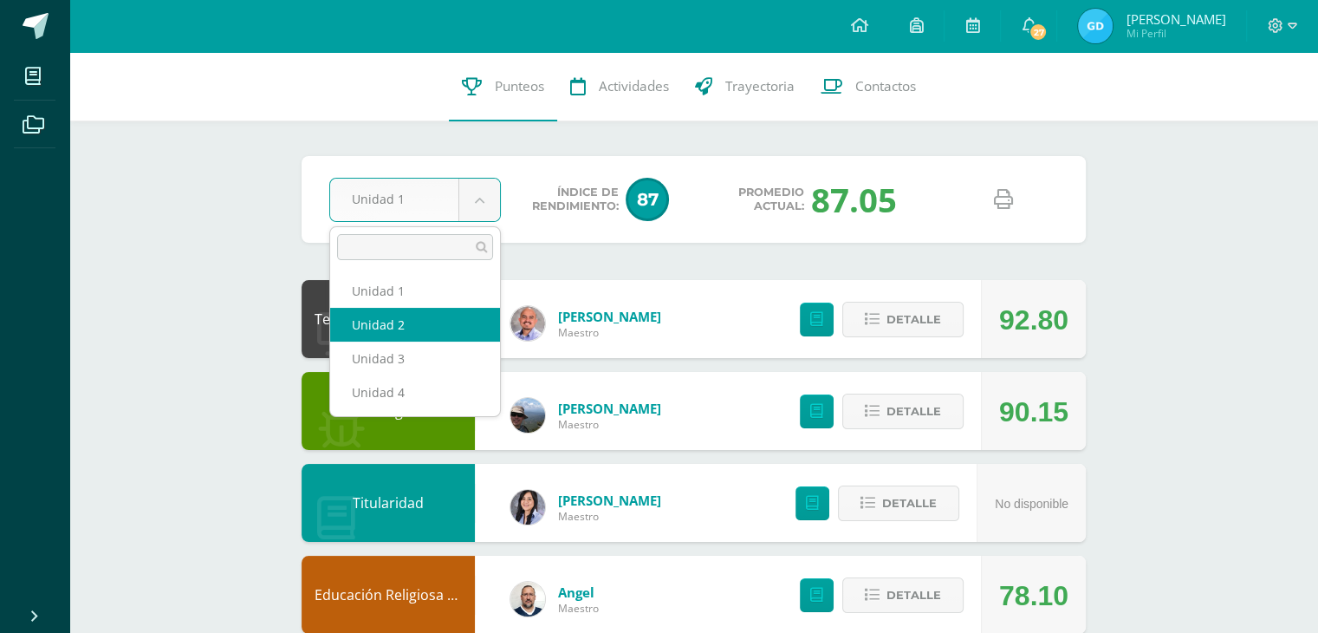
select select "Unidad 2"
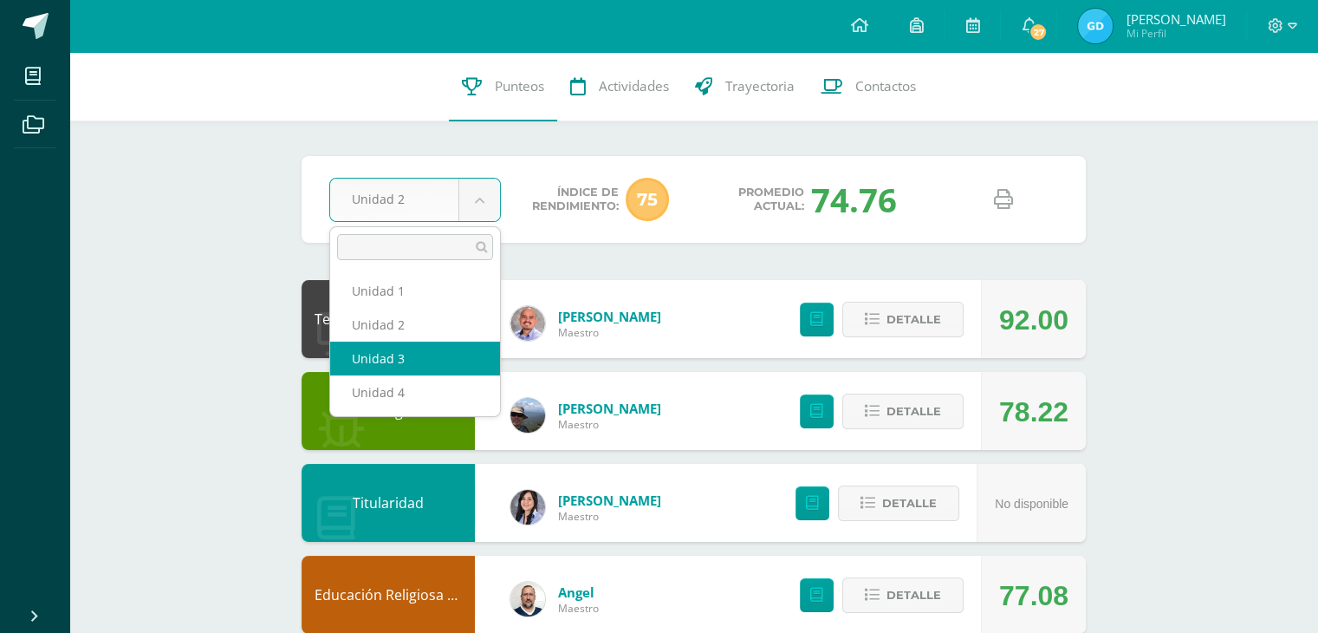
select select "Unidad 3"
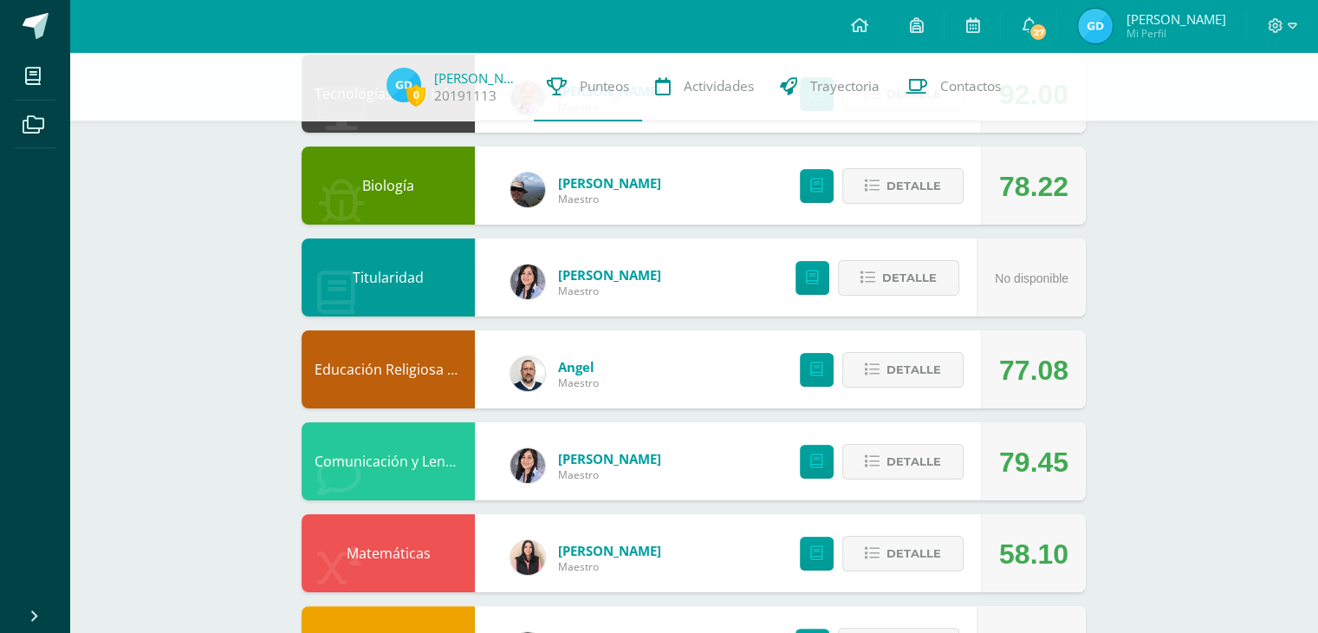
scroll to position [520, 0]
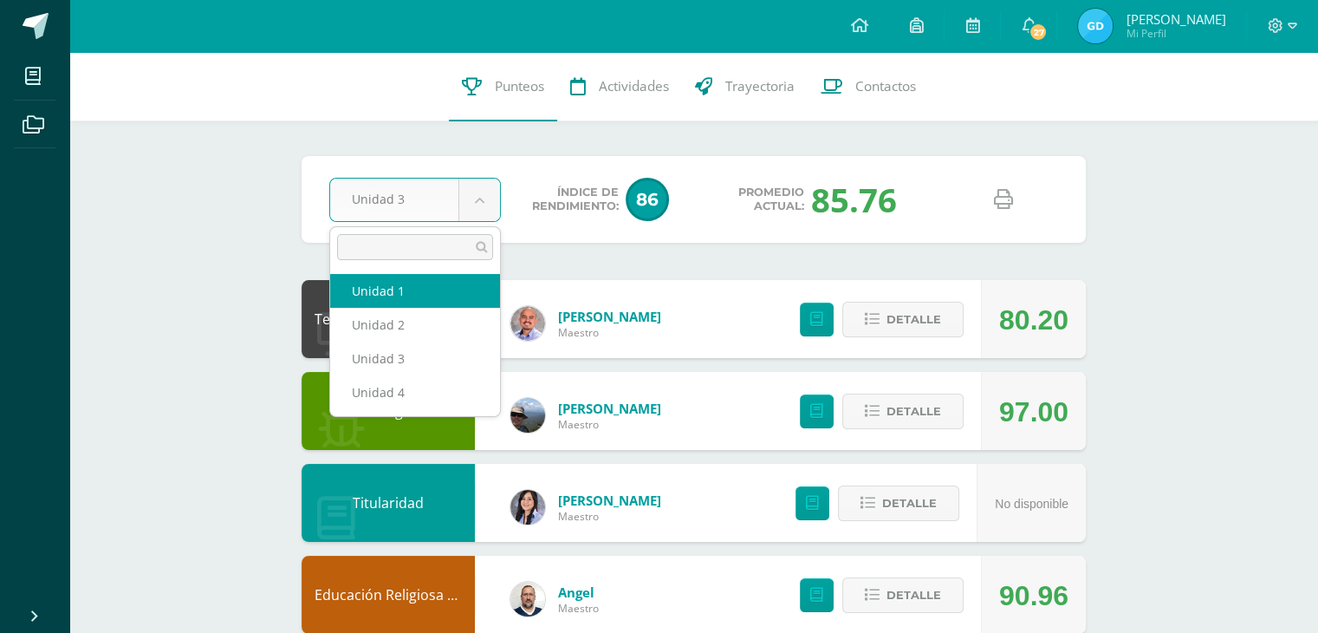
select select "Unidad 1"
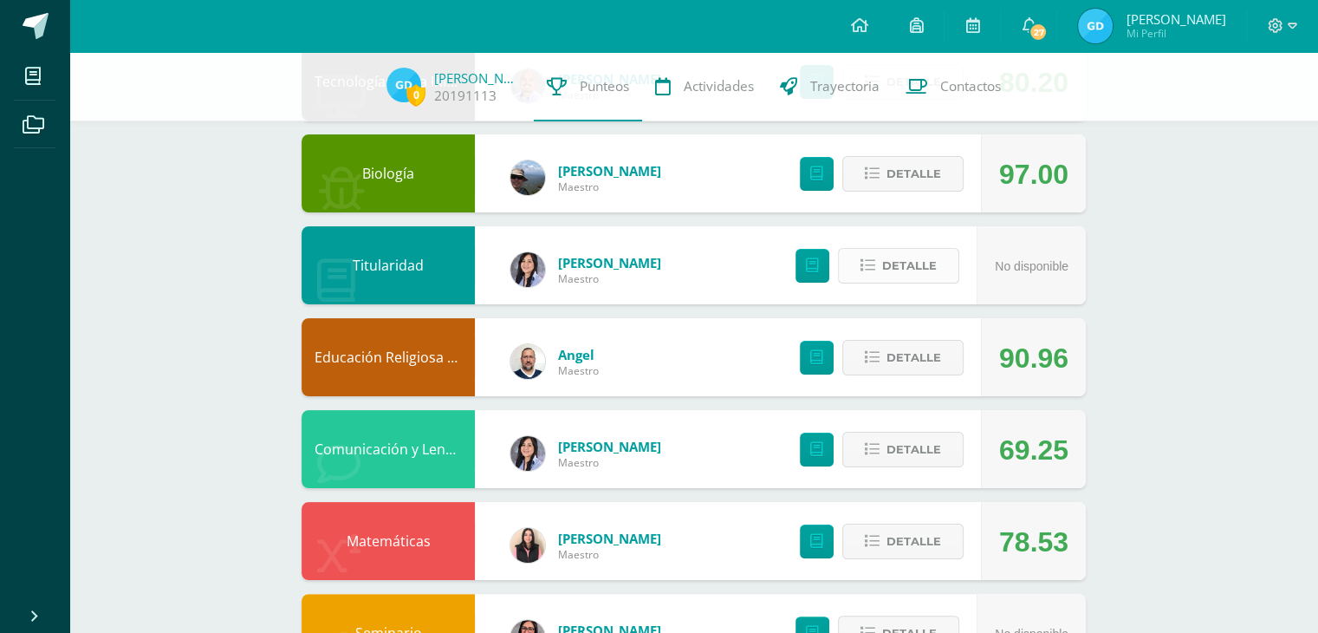
scroll to position [433, 0]
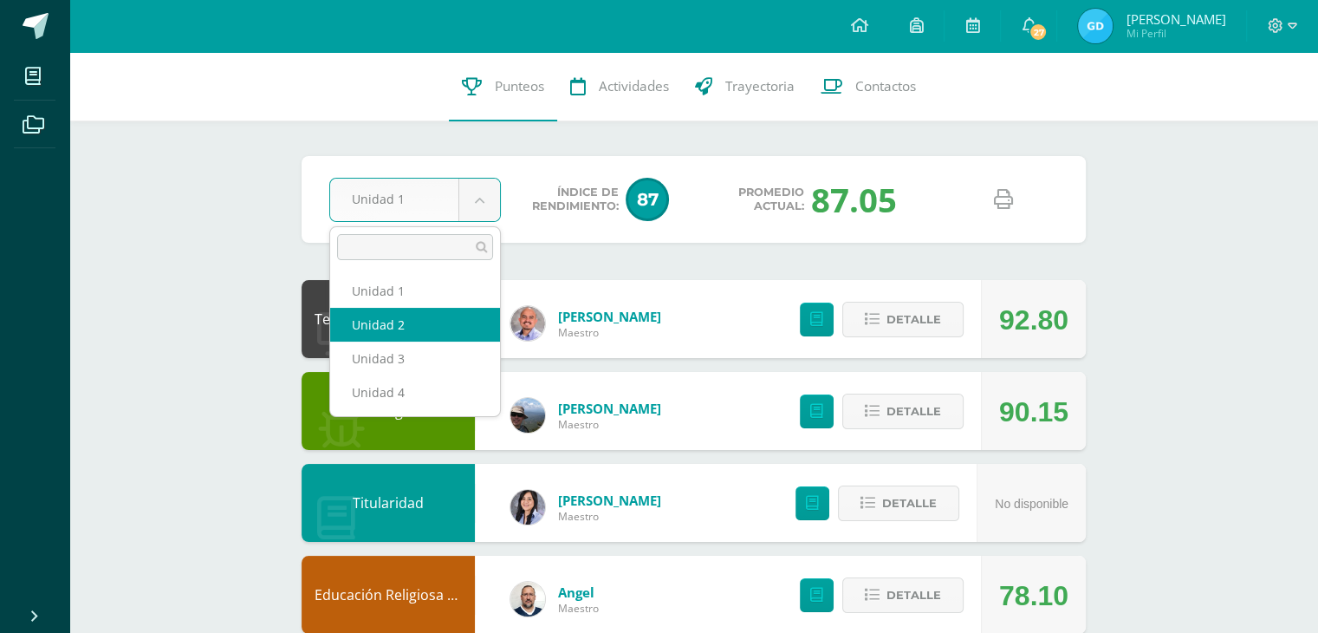
select select "Unidad 2"
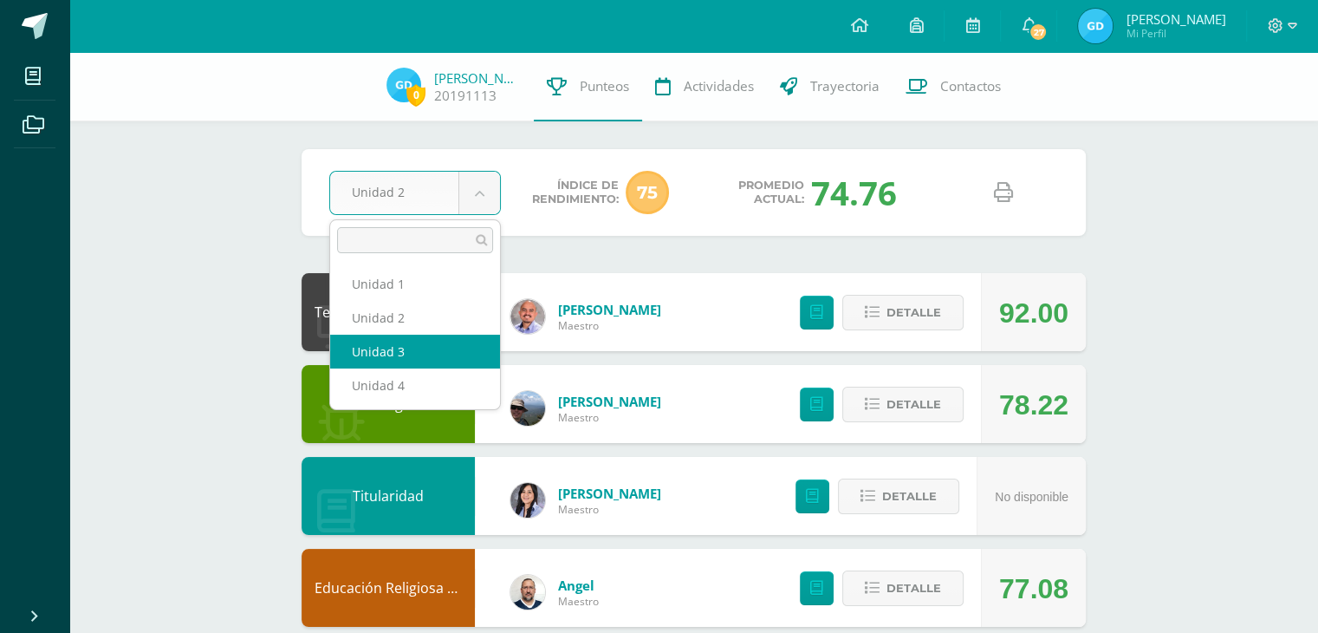
select select "Unidad 3"
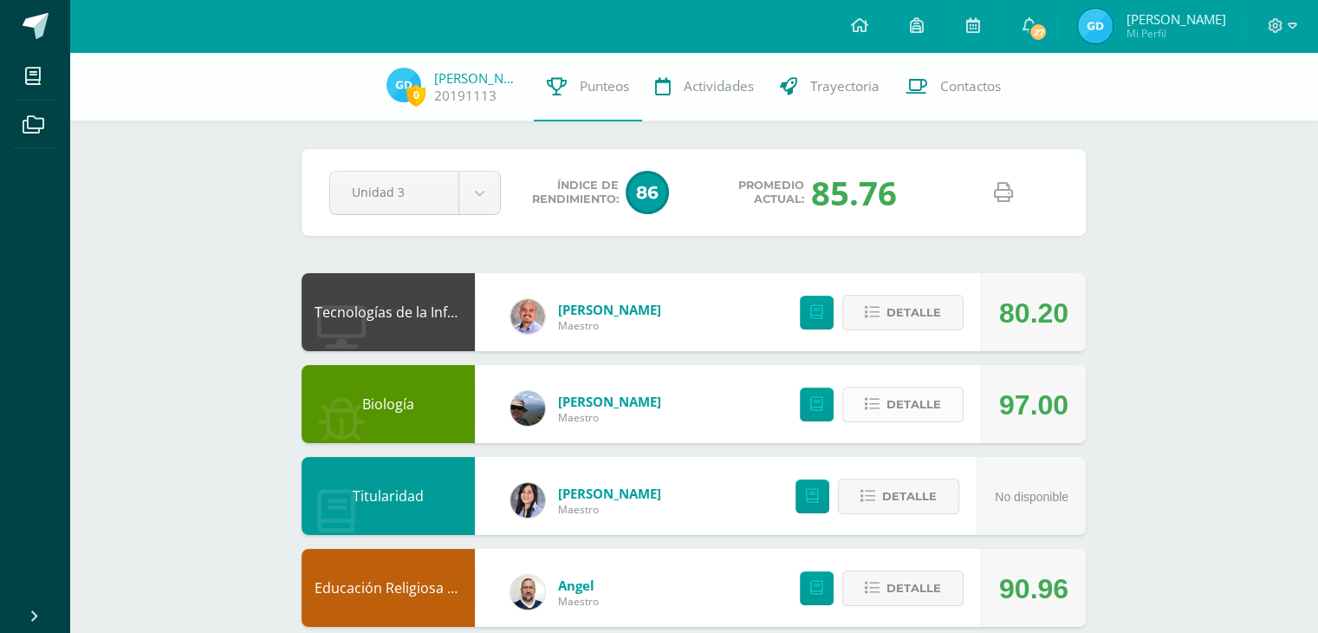
click at [900, 406] on span "Detalle" at bounding box center [913, 404] width 55 height 32
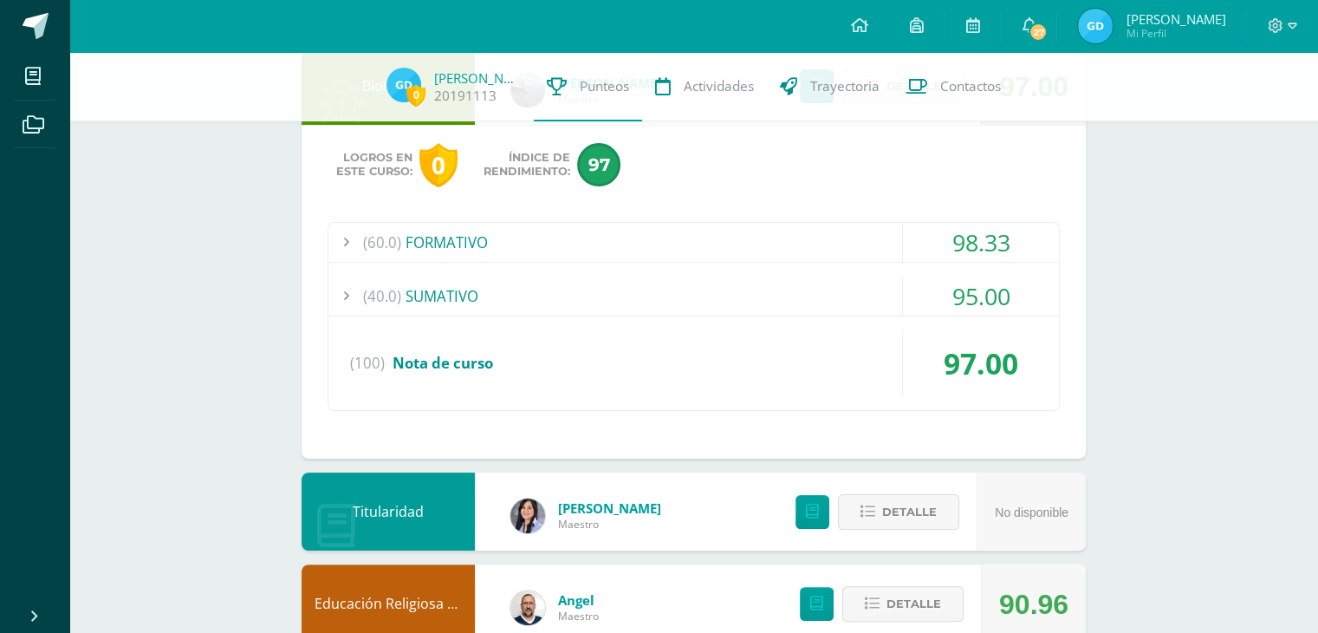
scroll to position [433, 0]
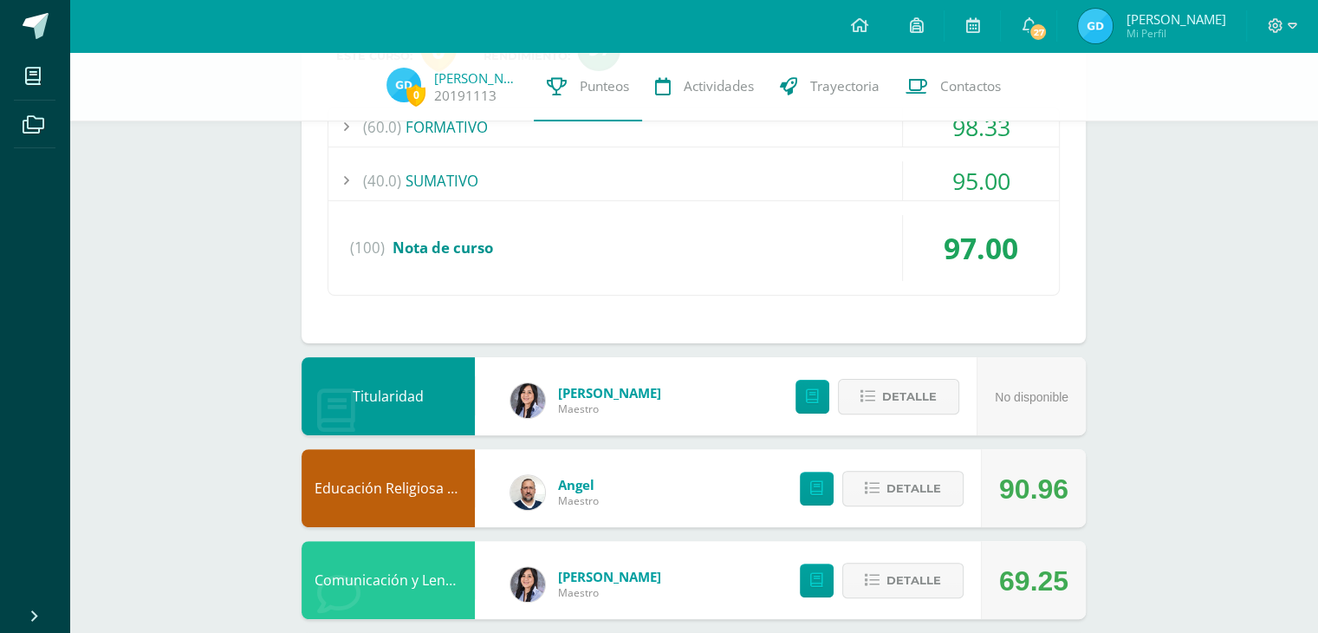
click at [990, 152] on div "(60.0) FORMATIVO 98.33 Unidad 3.1_Alimento MG 95.00" at bounding box center [694, 201] width 732 height 189
click at [990, 143] on div "98.33" at bounding box center [981, 126] width 156 height 39
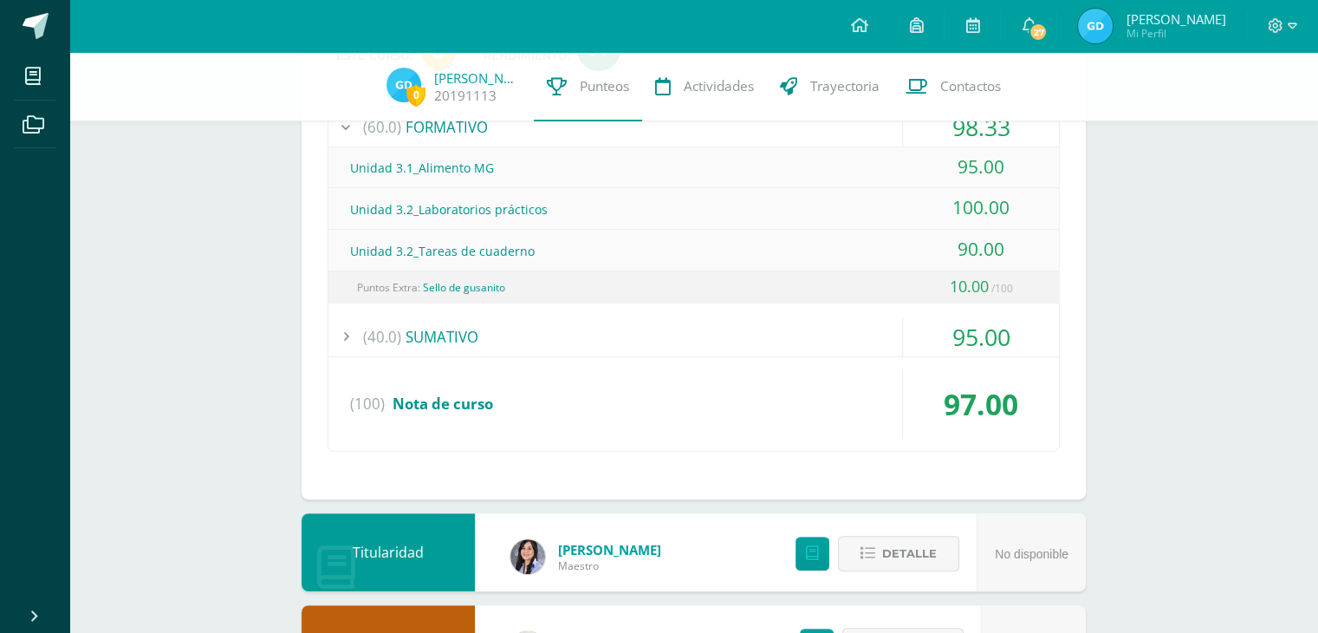
click at [988, 332] on div "95.00" at bounding box center [981, 336] width 156 height 39
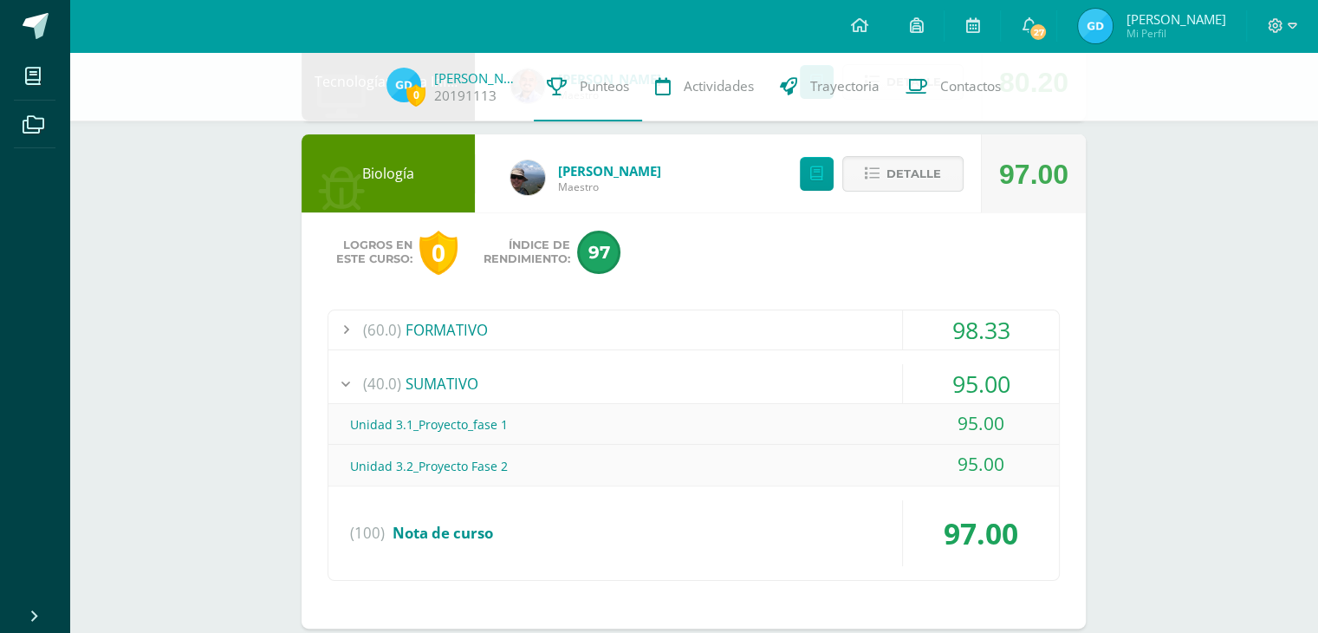
scroll to position [0, 0]
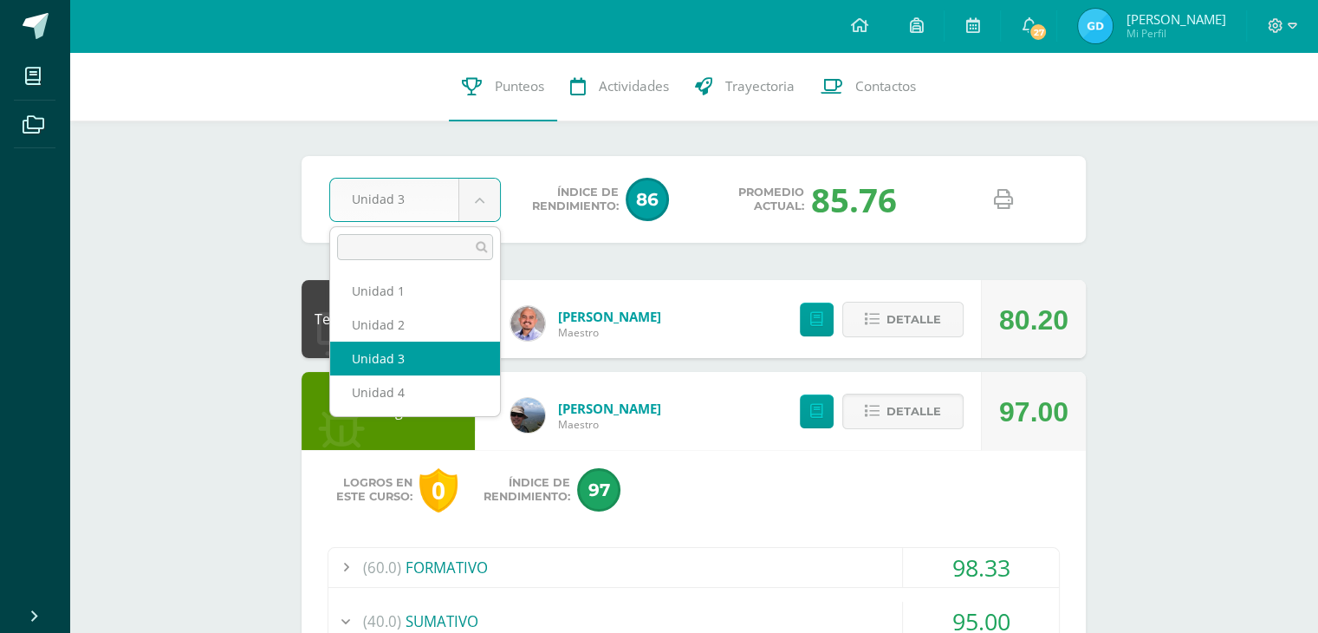
drag, startPoint x: 458, startPoint y: 205, endPoint x: 475, endPoint y: 230, distance: 29.3
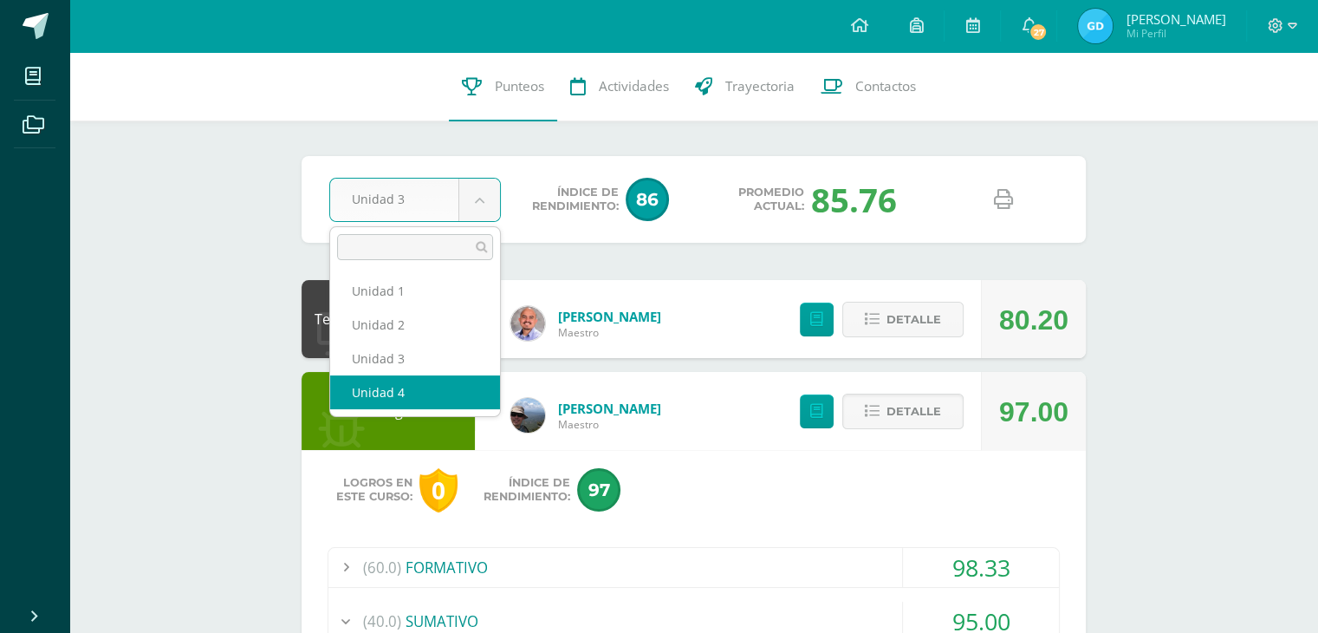
select select "Unidad 4"
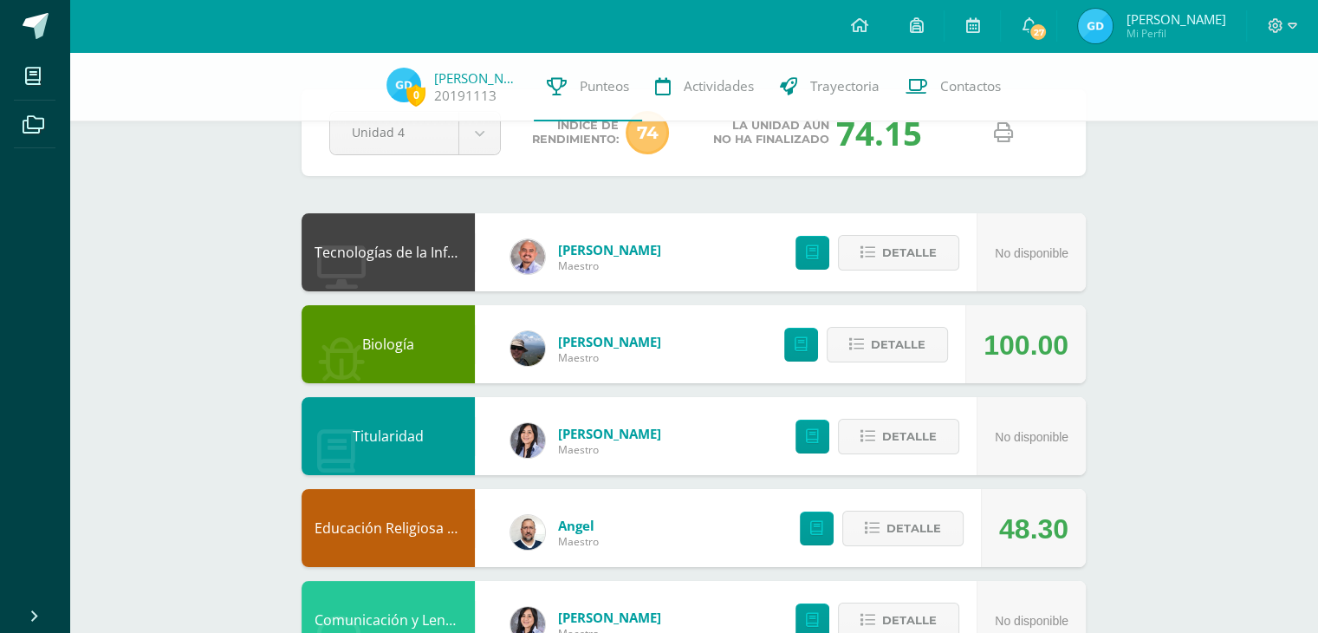
scroll to position [87, 0]
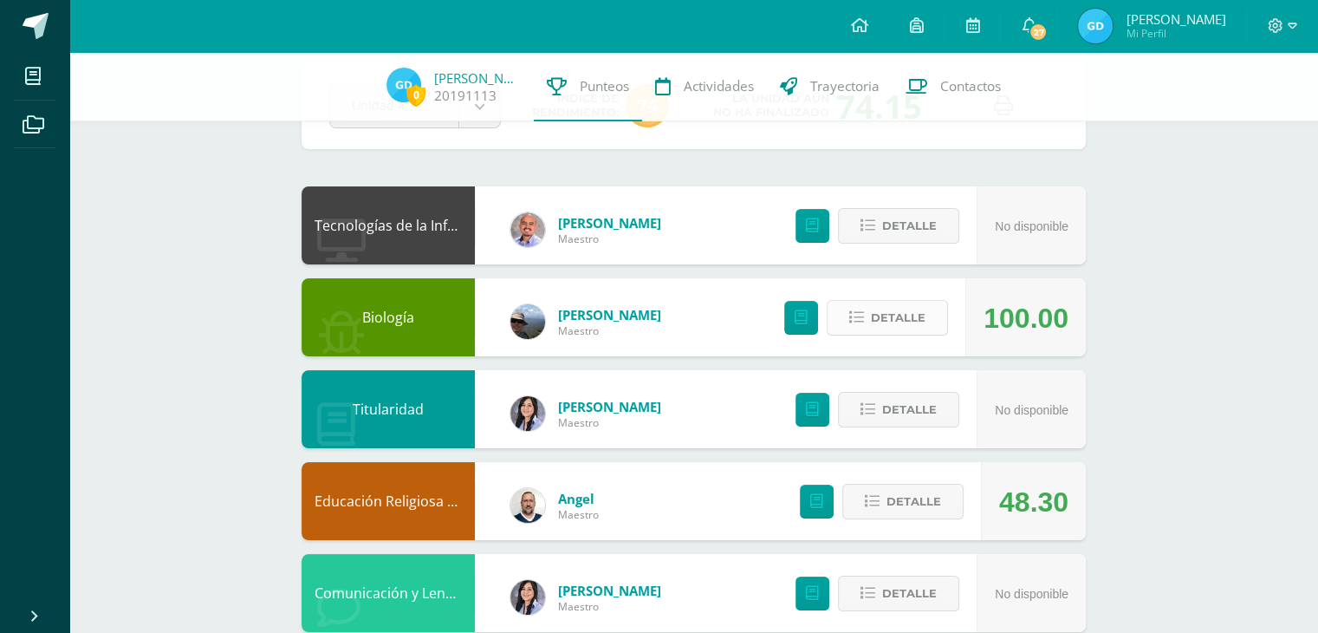
click at [912, 309] on span "Detalle" at bounding box center [898, 318] width 55 height 32
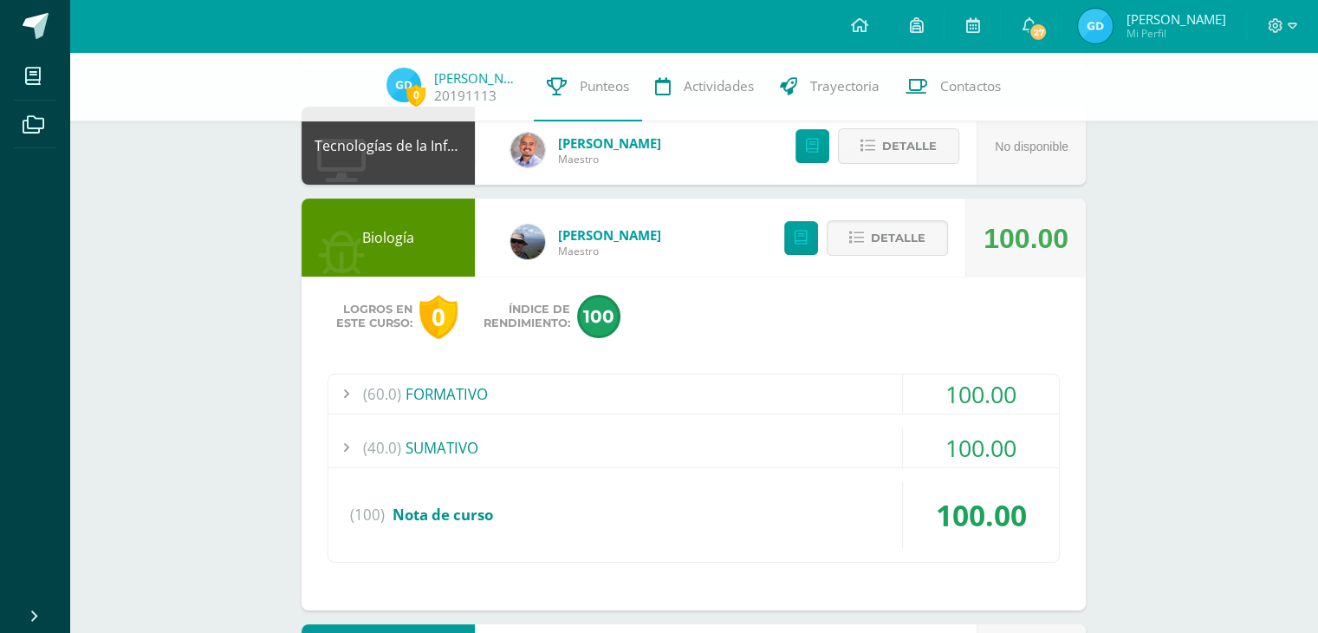
scroll to position [260, 0]
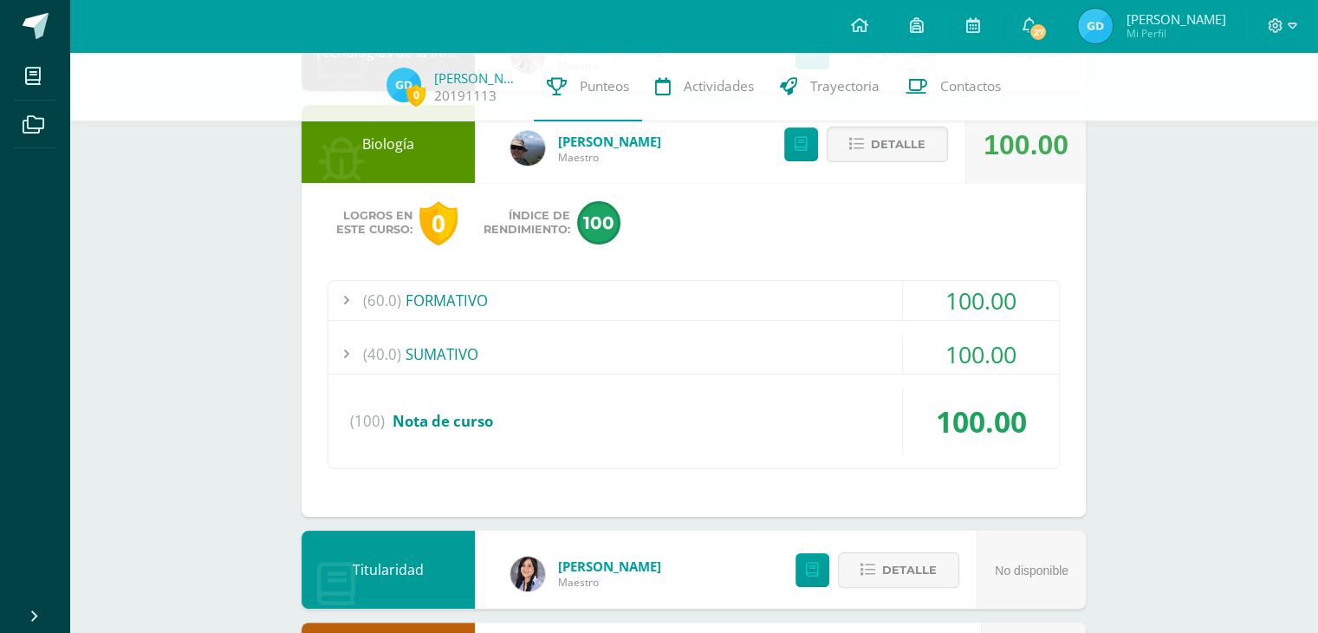
click at [957, 310] on div "100.00" at bounding box center [981, 300] width 156 height 39
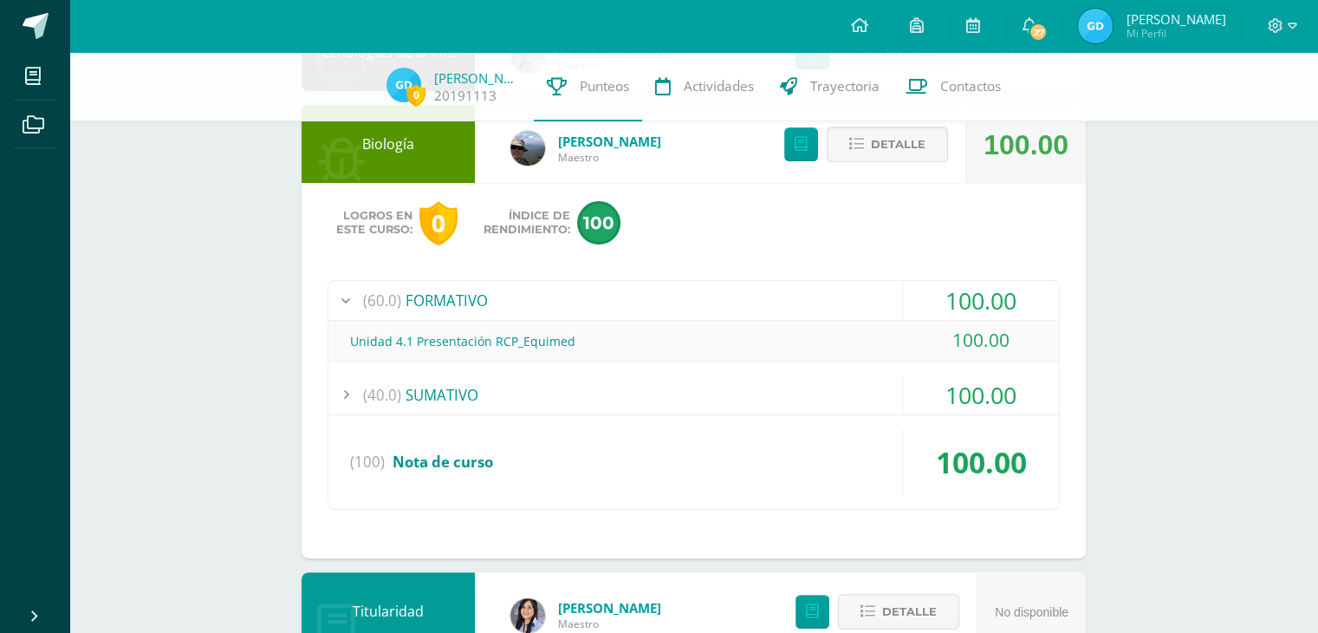
click at [974, 383] on div "100.00" at bounding box center [981, 394] width 156 height 39
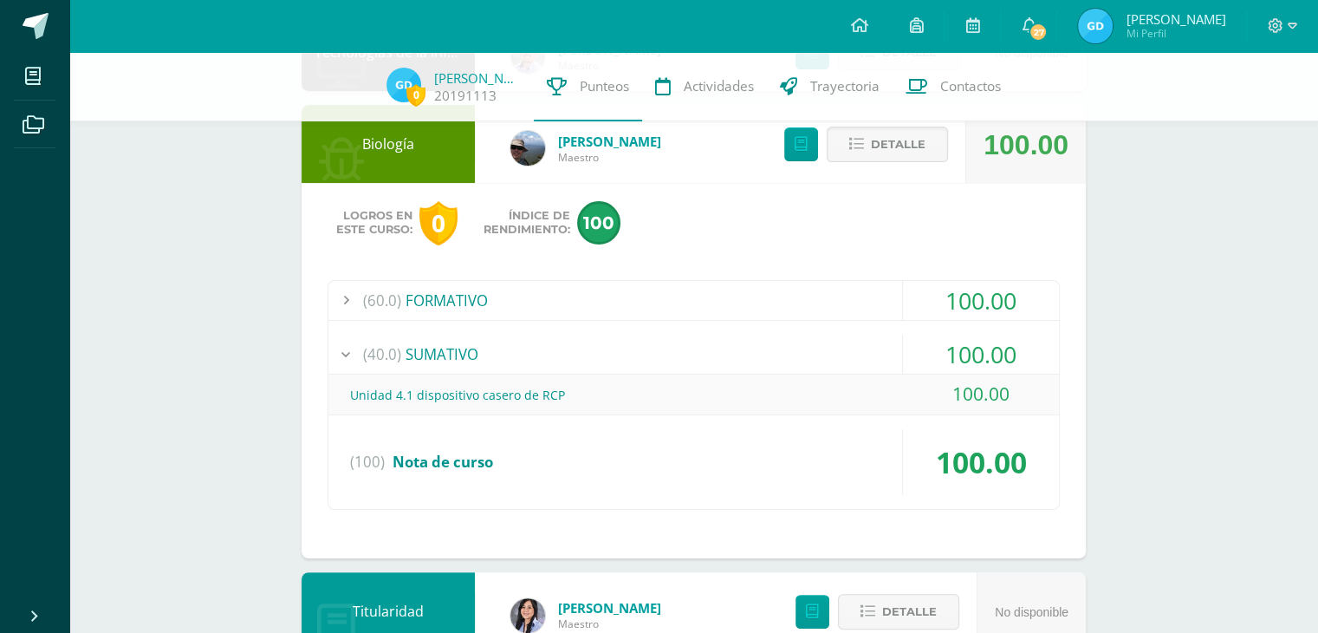
click at [975, 306] on div "100.00" at bounding box center [981, 300] width 156 height 39
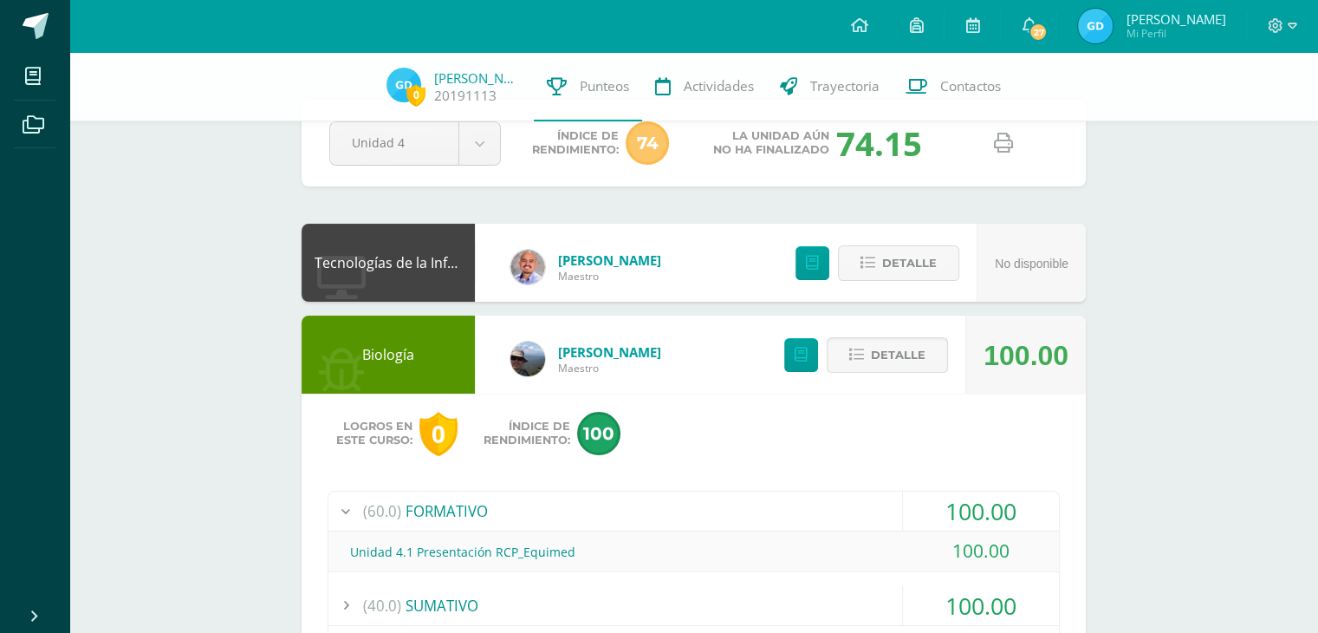
scroll to position [0, 0]
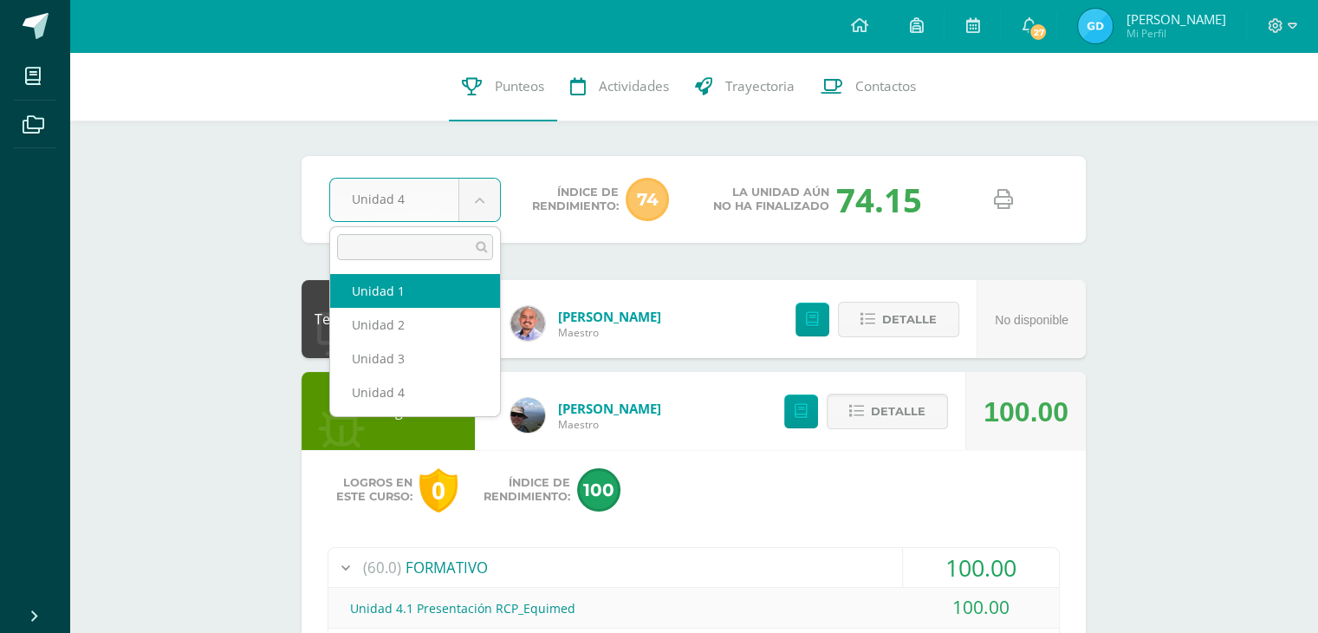
select select "Unidad 1"
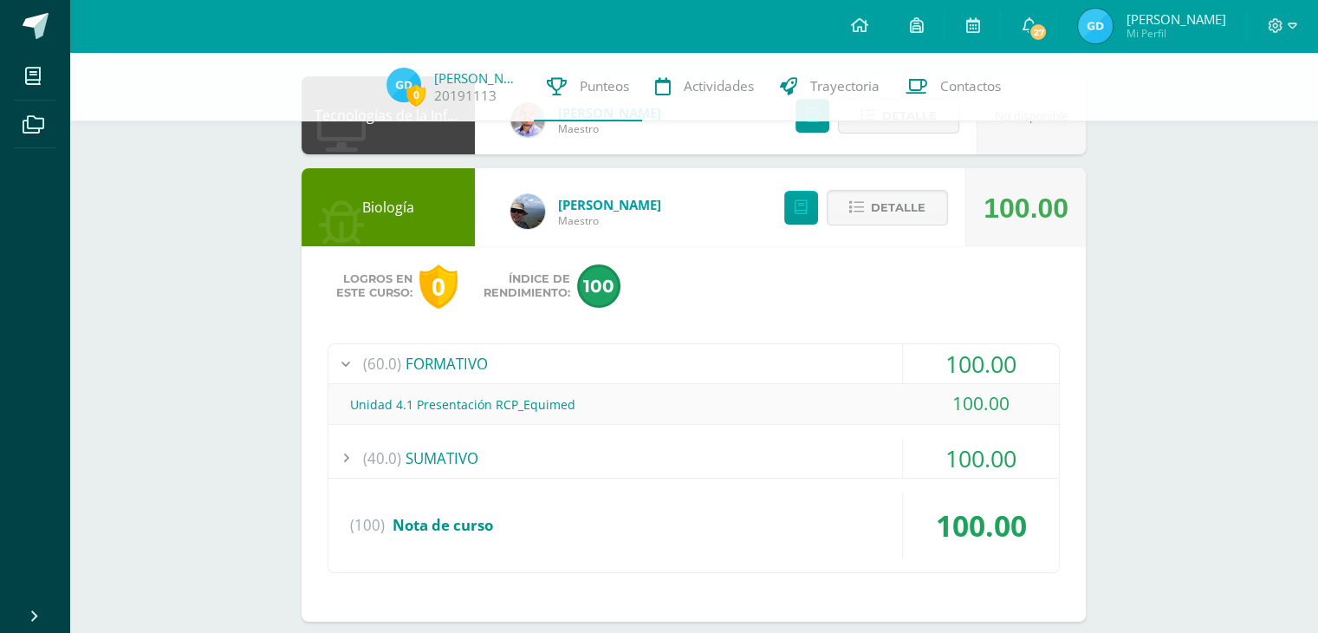
scroll to position [433, 0]
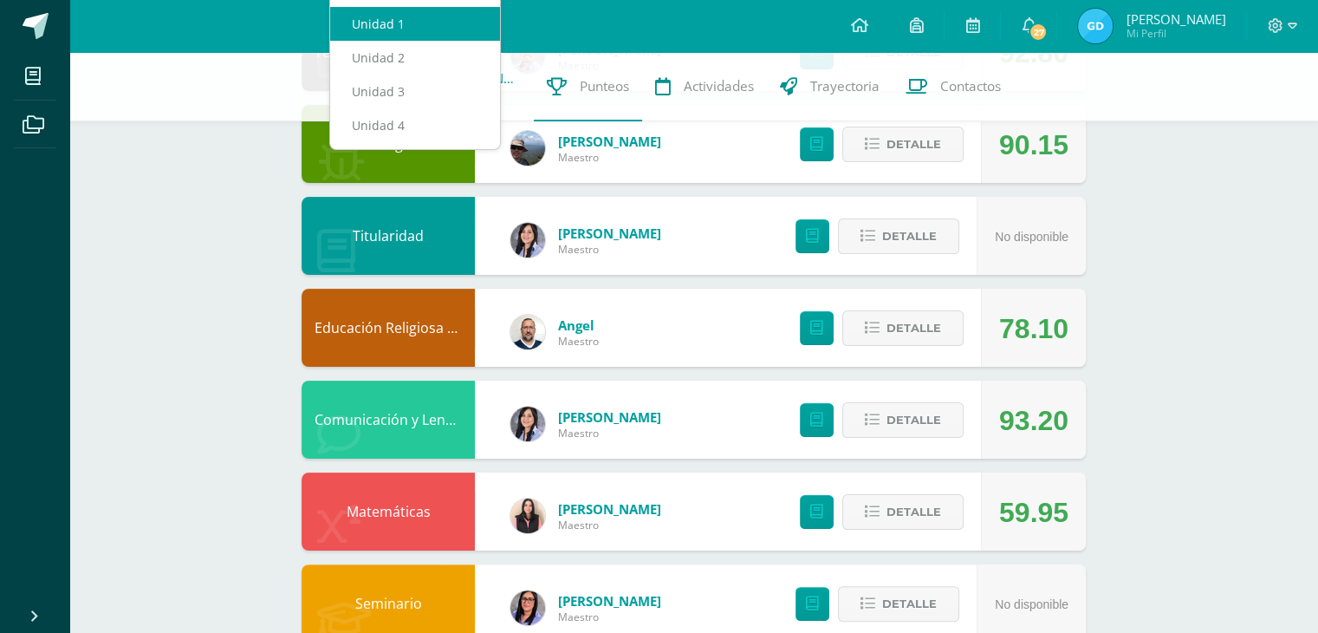
click at [1088, 352] on body "Mis cursos Archivos Cerrar panel Biología [PERSON_NAME] "D" Ciencias Sociales y…" at bounding box center [659, 484] width 1318 height 1488
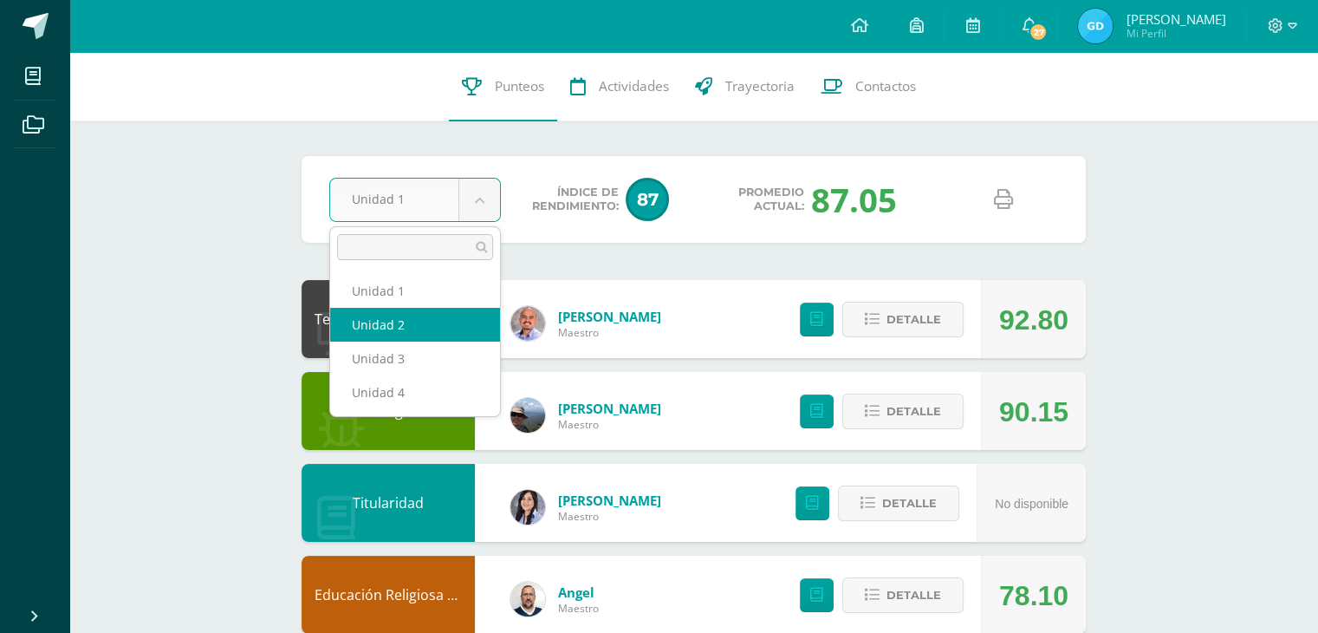
select select "Unidad 2"
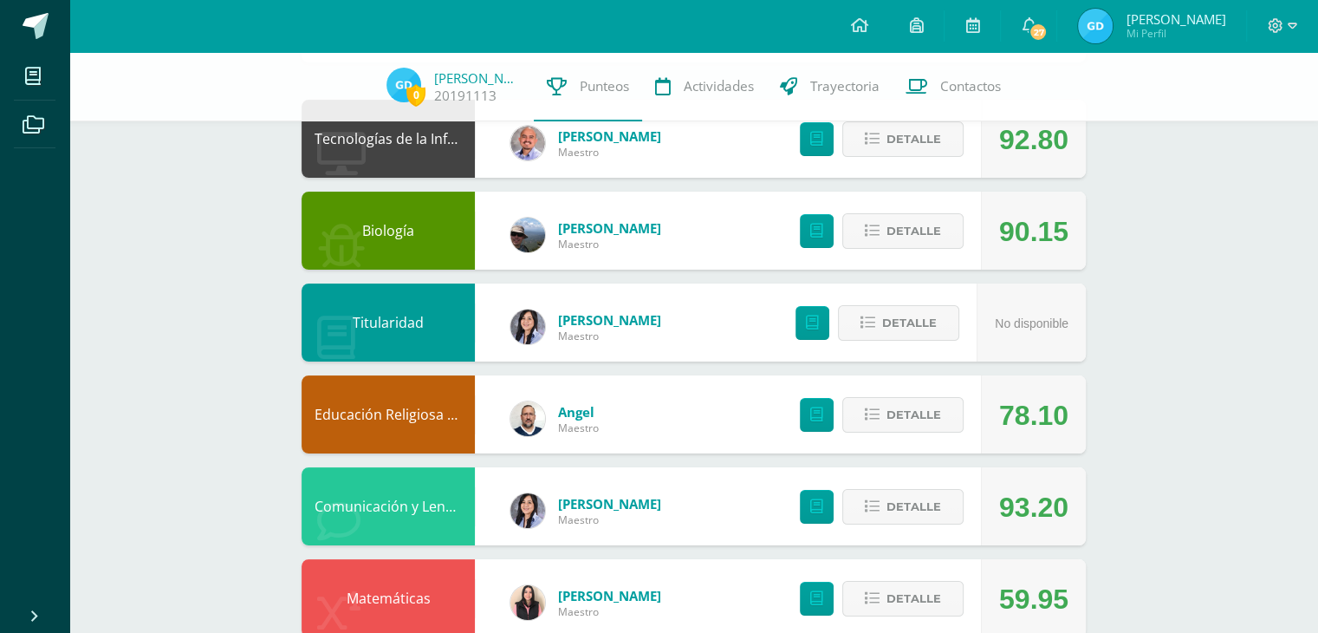
scroll to position [270, 0]
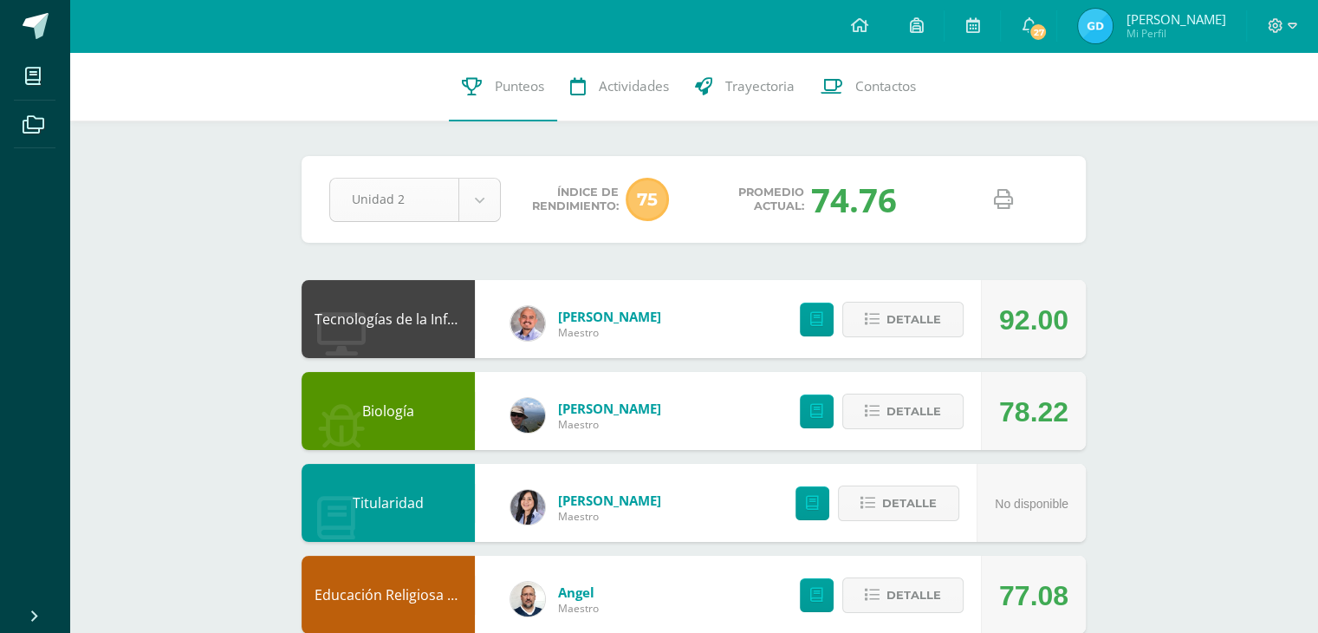
drag, startPoint x: 409, startPoint y: 167, endPoint x: 418, endPoint y: 191, distance: 24.9
click at [409, 169] on div "Pendiente Unidad 2 Unidad 1 Unidad 2 Unidad 3 Unidad 4 Índice de Rendimiento: 7…" at bounding box center [694, 199] width 784 height 87
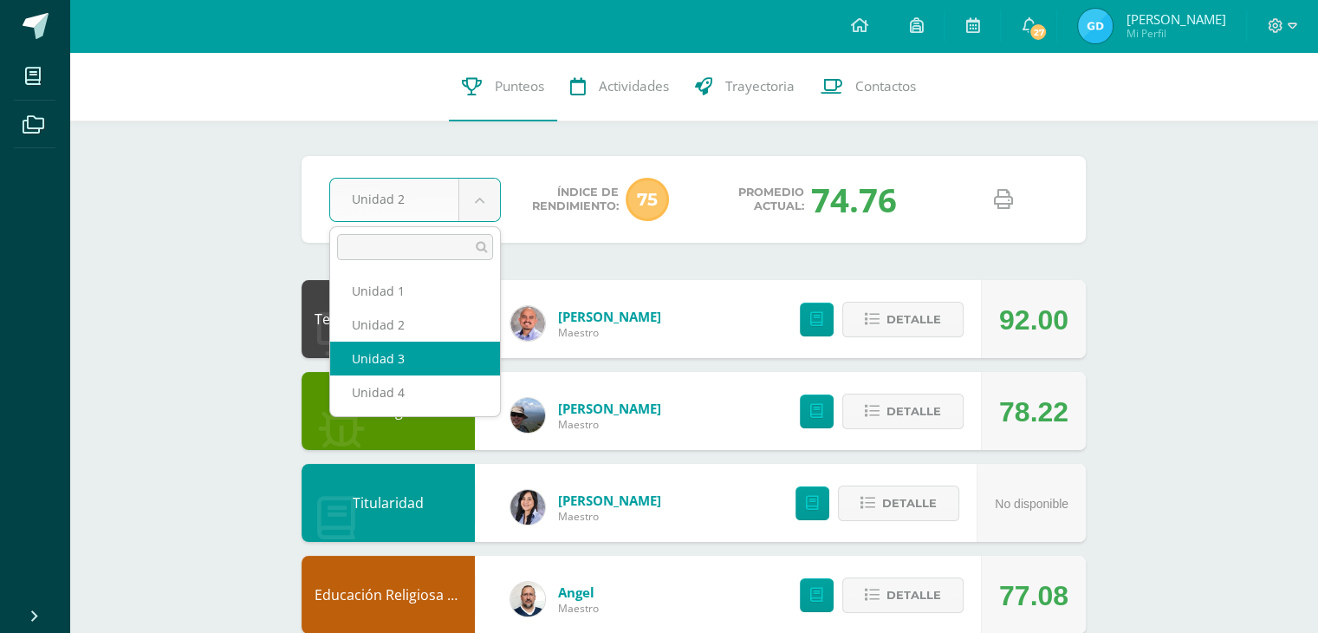
select select "Unidad 3"
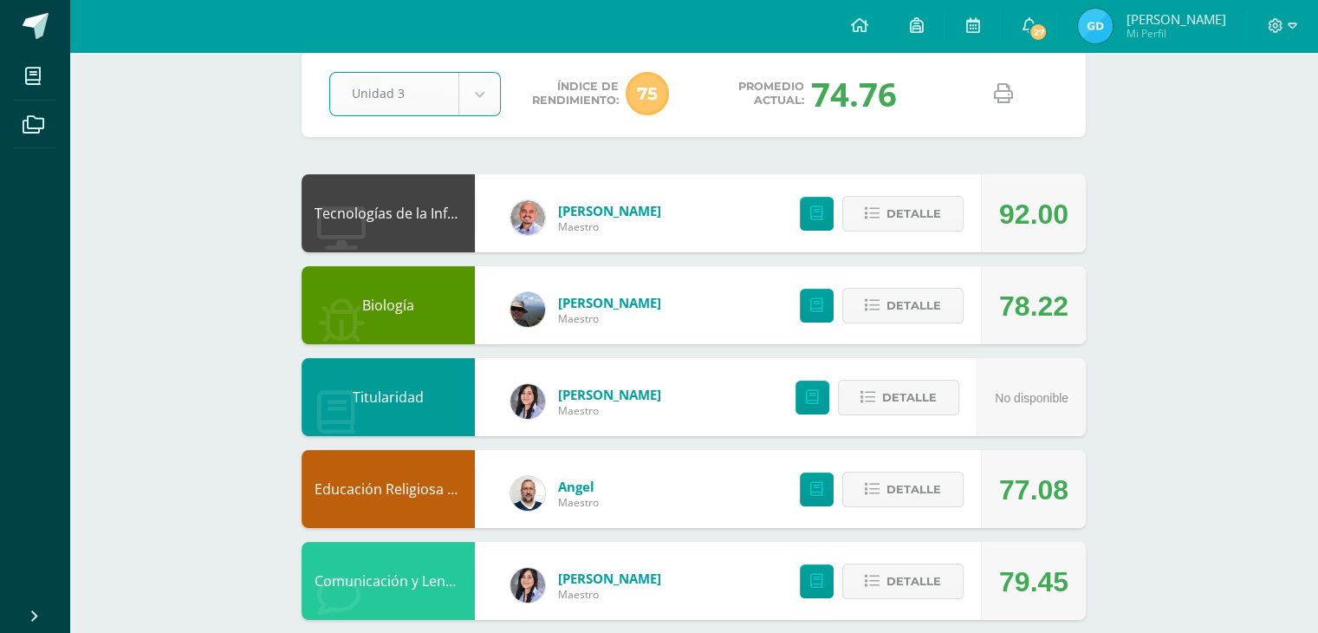
scroll to position [173, 0]
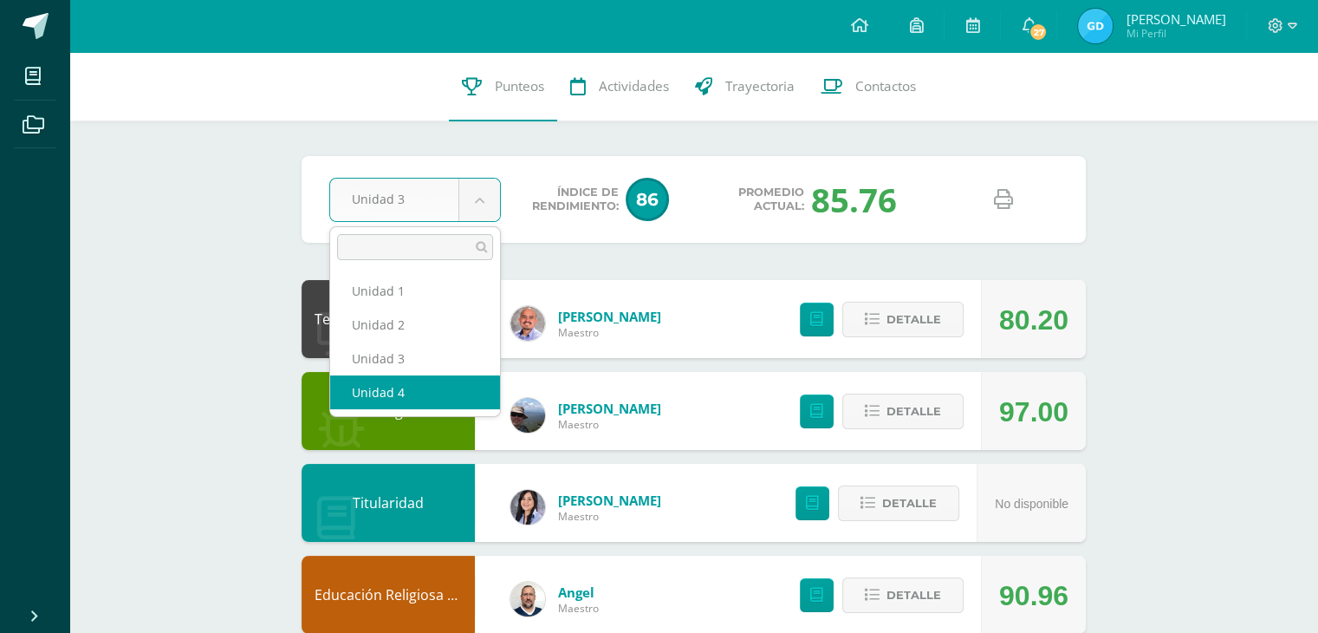
select select "Unidad 4"
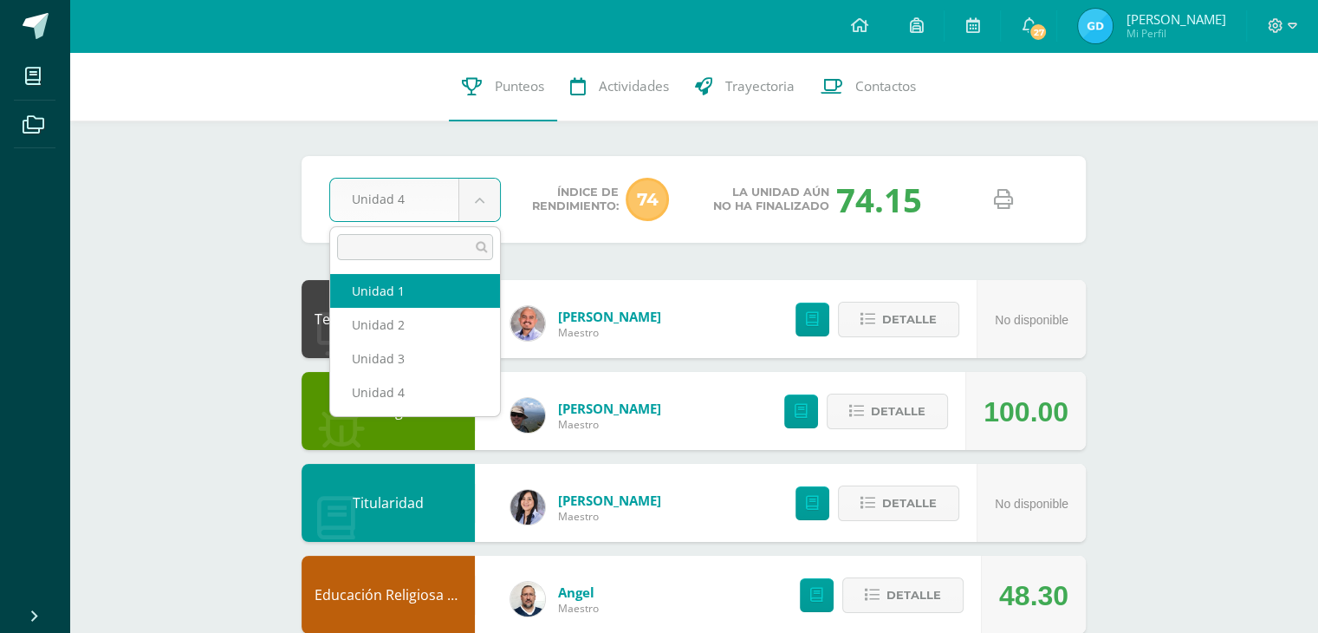
select select "Unidad 1"
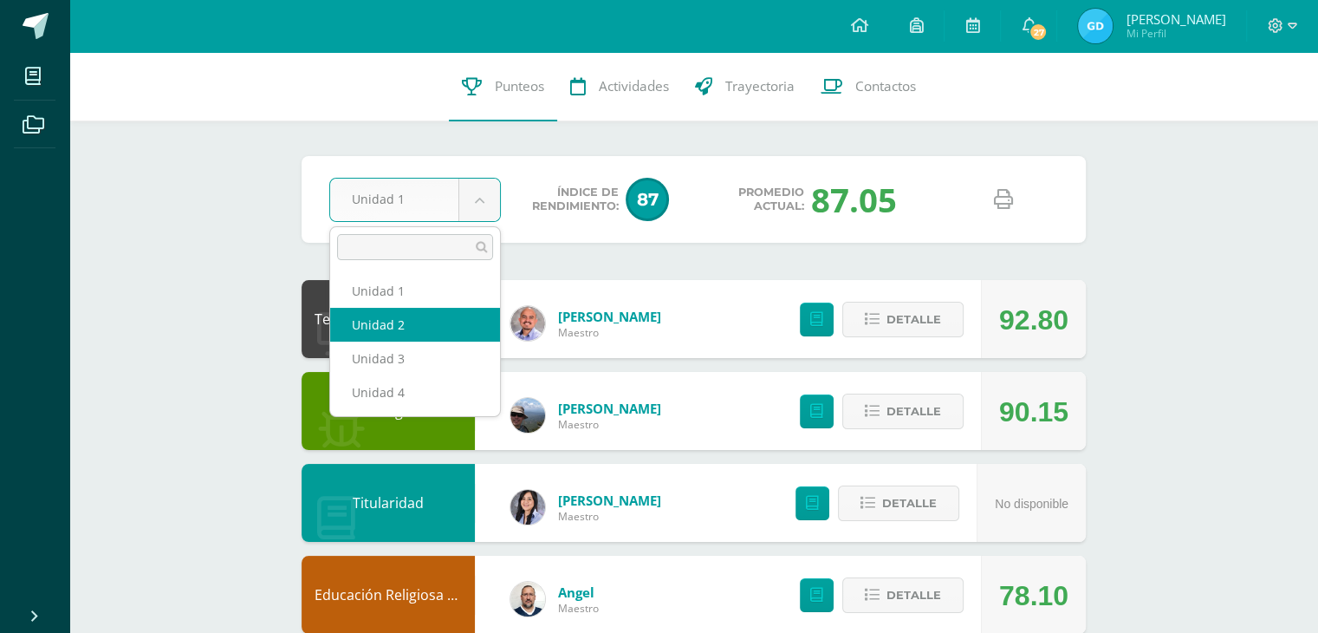
select select "Unidad 2"
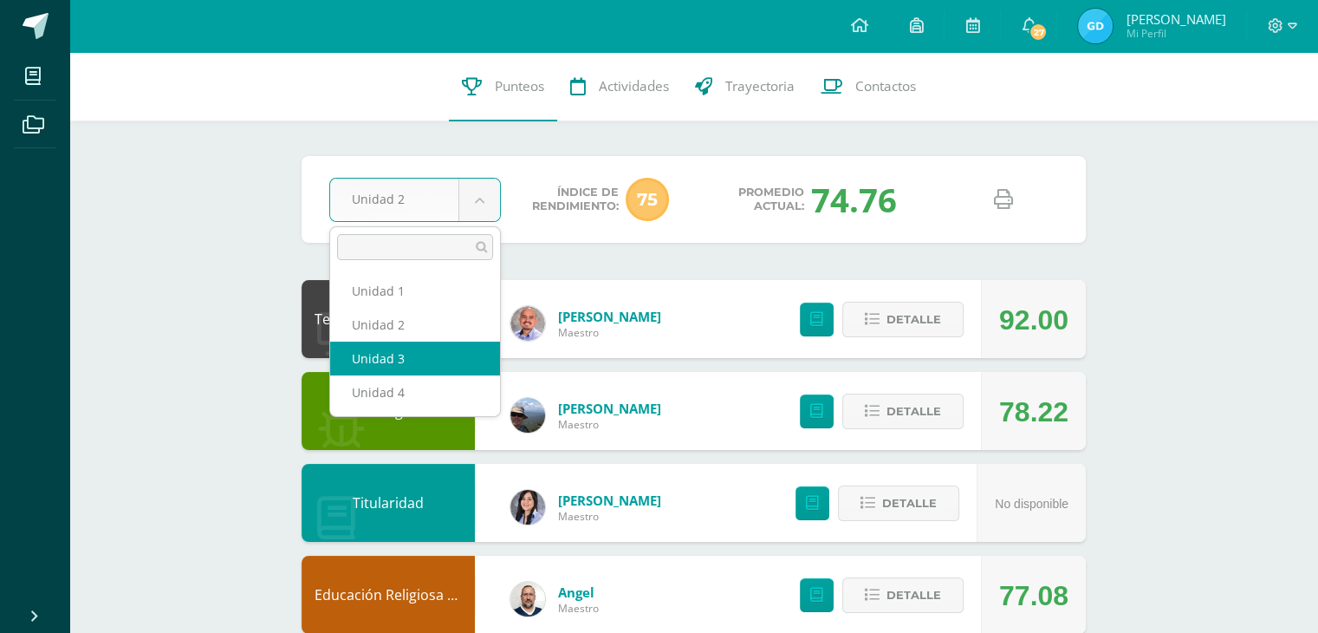
select select "Unidad 3"
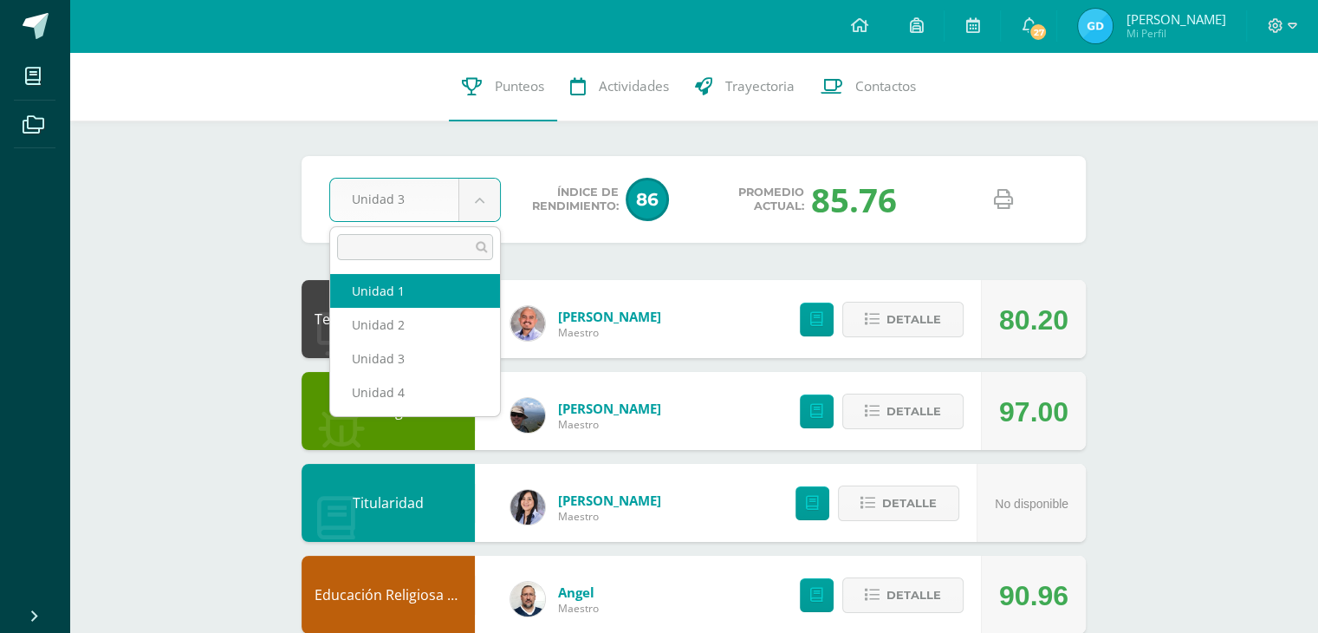
select select "Unidad 1"
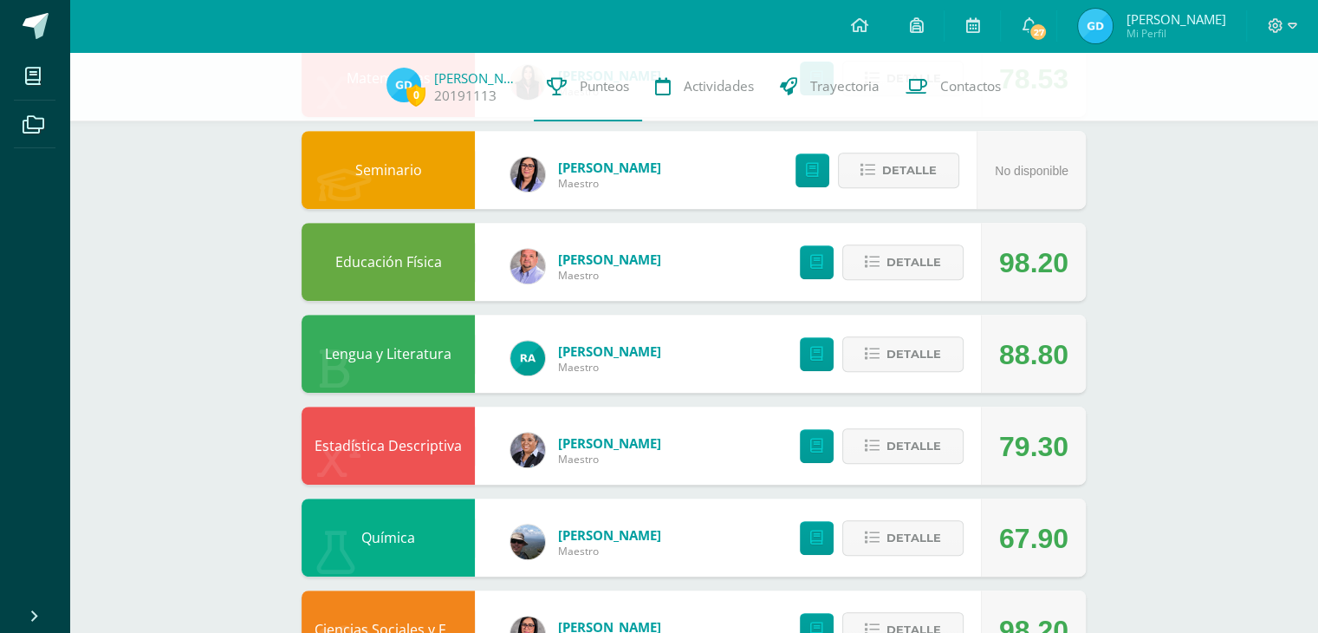
scroll to position [856, 0]
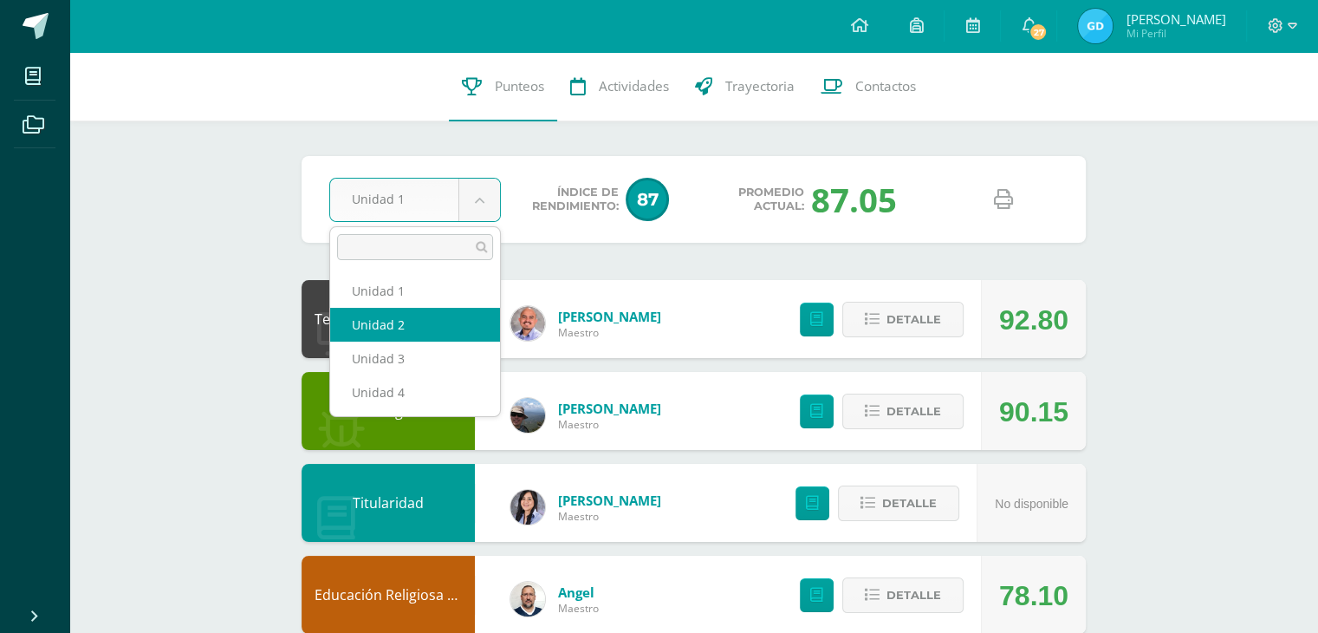
select select "Unidad 2"
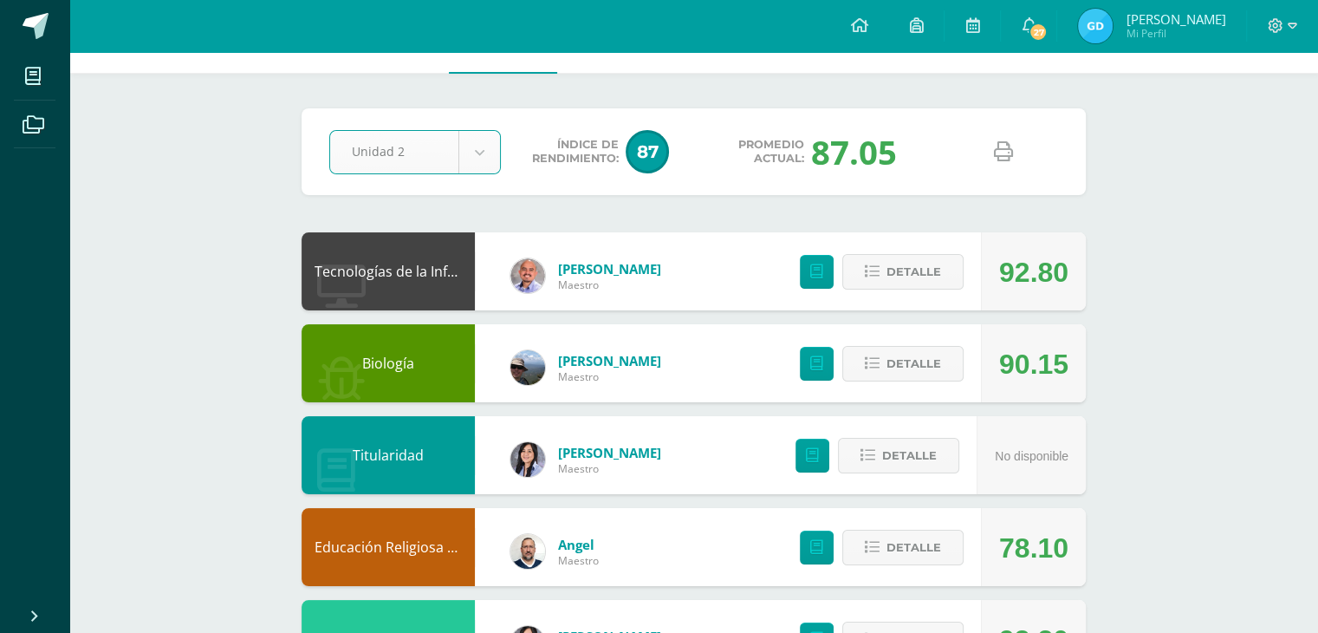
scroll to position [87, 0]
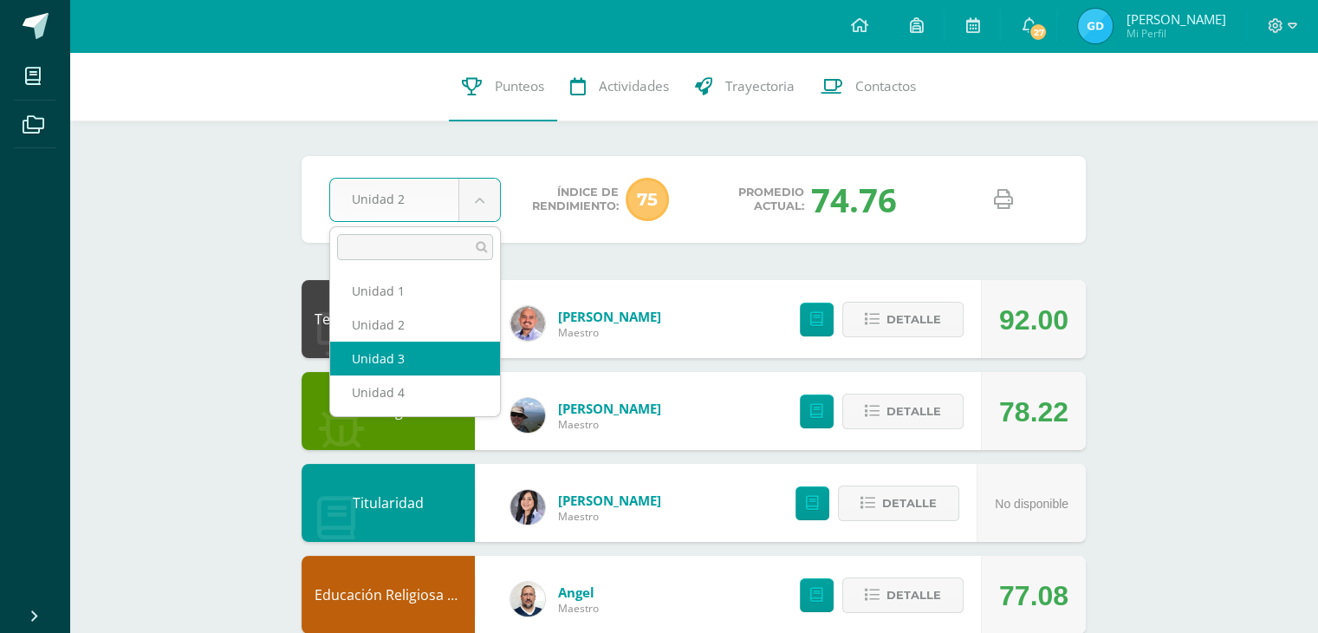
select select "Unidad 3"
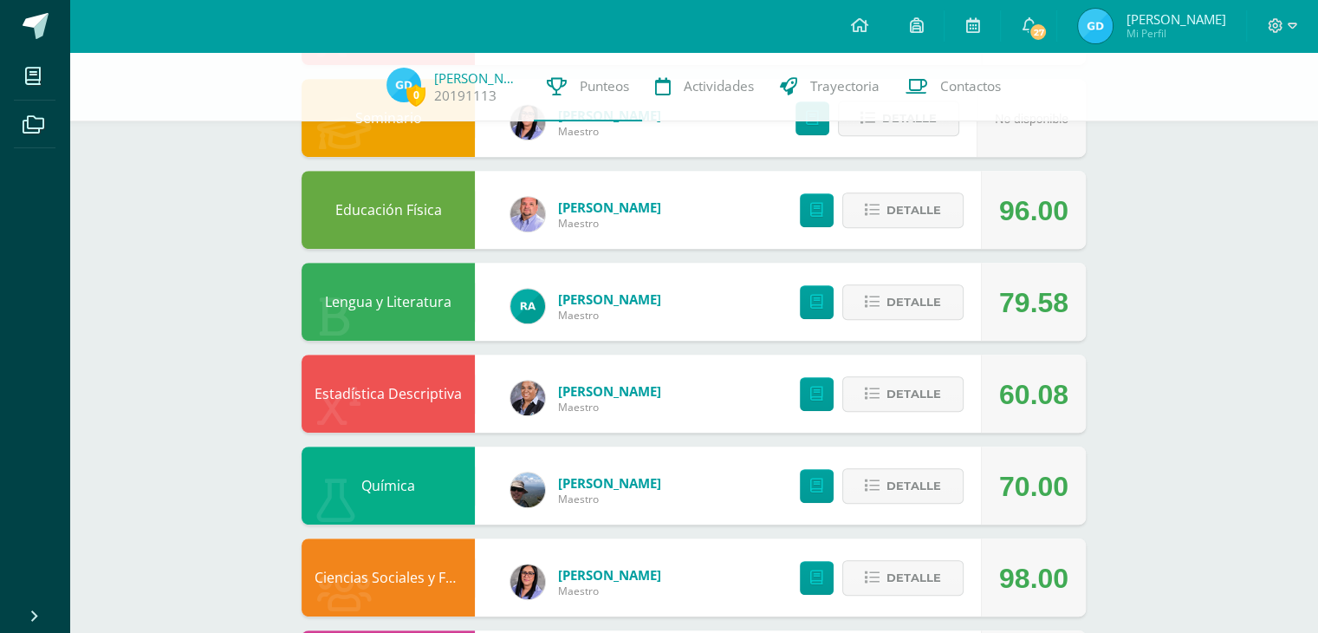
scroll to position [780, 0]
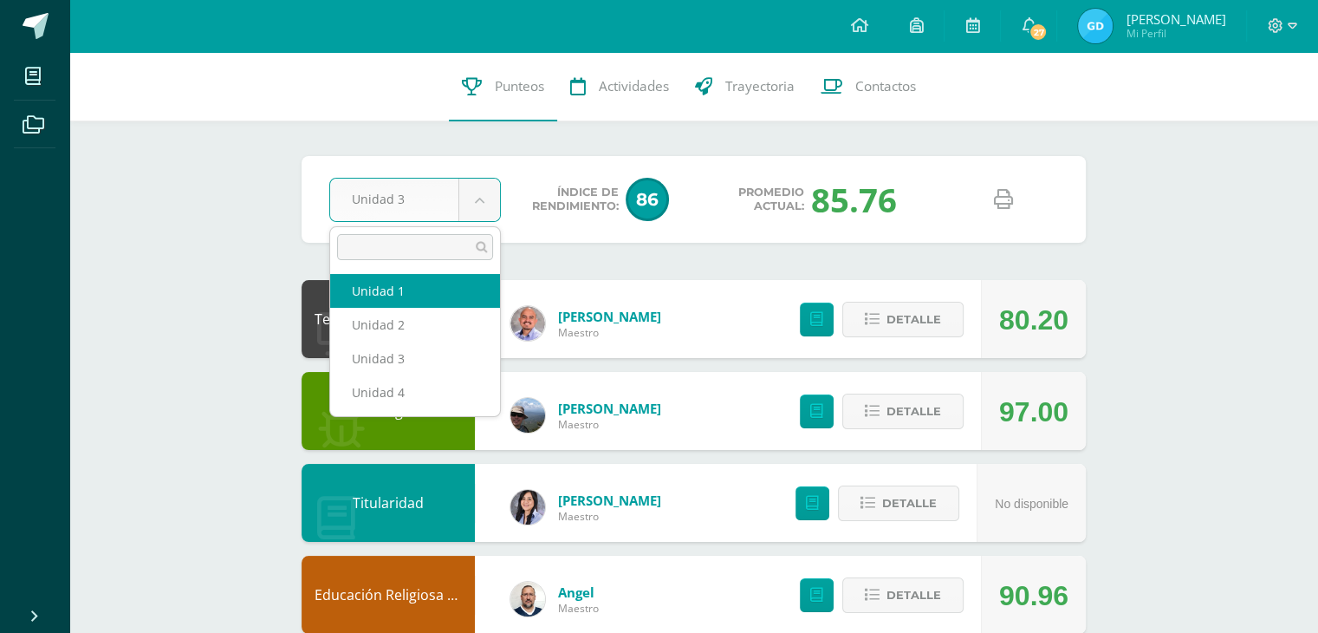
select select "Unidad 1"
